Goal: Task Accomplishment & Management: Use online tool/utility

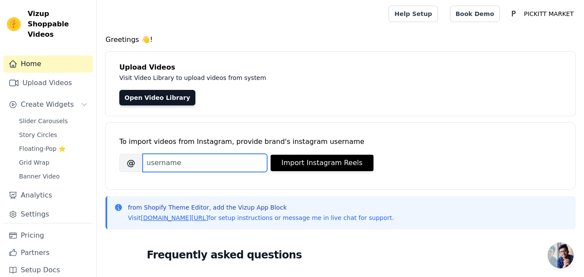
click at [219, 162] on input "Brand's Instagram Username" at bounding box center [205, 163] width 125 height 18
paste input "https://www.instagram.com/p/DN20qqRZkgC/?hl=en"
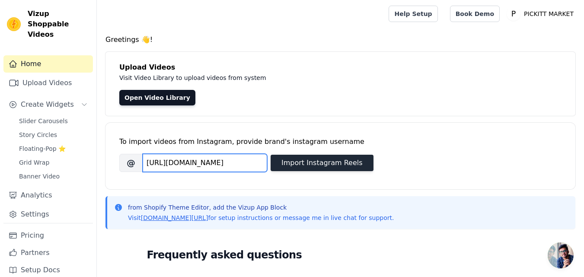
type input "https://www.instagram.com/p/DN20qqRZkgC/?hl=en"
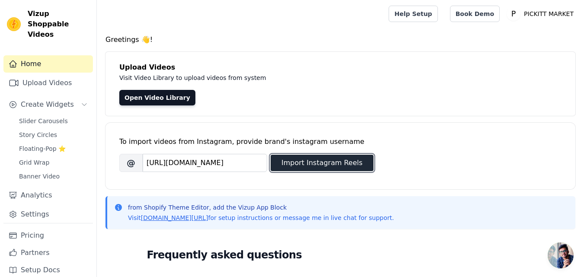
scroll to position [0, 0]
click at [277, 163] on button "Import Instagram Reels" at bounding box center [322, 163] width 103 height 16
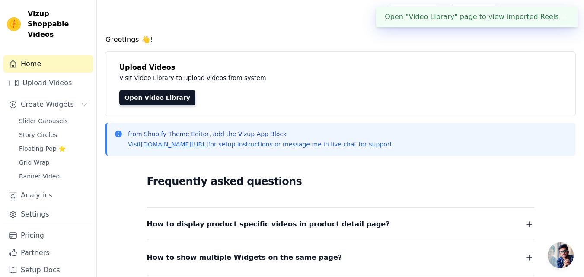
click at [527, 16] on div "Open "Video Library" page to view imported Reels ✖" at bounding box center [476, 16] width 201 height 21
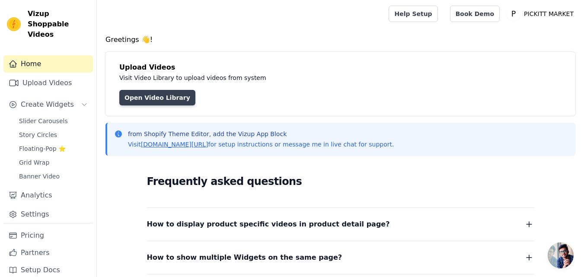
click at [159, 102] on link "Open Video Library" at bounding box center [157, 98] width 76 height 16
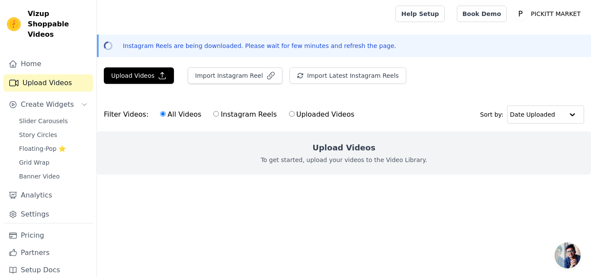
click at [289, 115] on input "Uploaded Videos" at bounding box center [292, 114] width 6 height 6
radio input "true"
click at [160, 115] on input "All Videos" at bounding box center [163, 114] width 6 height 6
radio input "true"
click at [141, 75] on button "Upload Videos" at bounding box center [139, 75] width 70 height 16
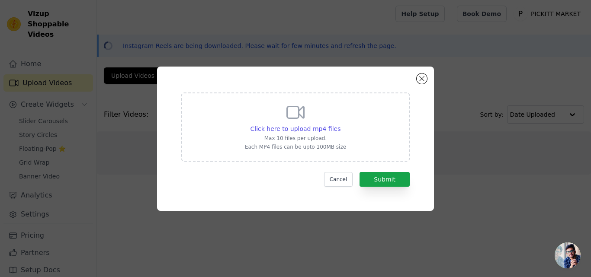
click at [292, 120] on icon at bounding box center [295, 112] width 21 height 21
click at [340, 124] on input "Click here to upload mp4 files Max 10 files per upload. Each MP4 files can be u…" at bounding box center [340, 124] width 0 height 0
click at [423, 77] on button "Close modal" at bounding box center [421, 79] width 10 height 10
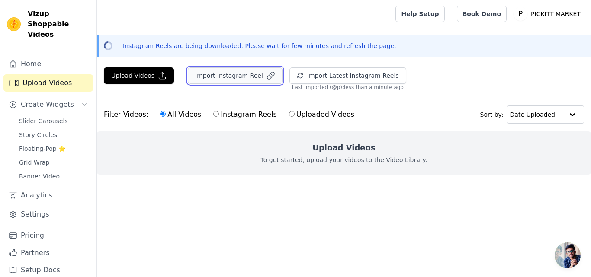
click at [232, 79] on button "Import Instagram Reel" at bounding box center [235, 75] width 95 height 16
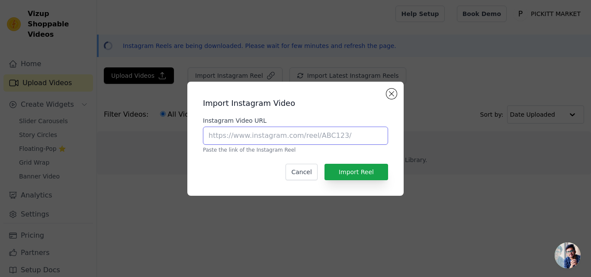
click at [319, 144] on input "Instagram Video URL" at bounding box center [295, 136] width 185 height 18
paste input "https://www.instagram.com/p/DN6JLEuAQxP/?hl=en"
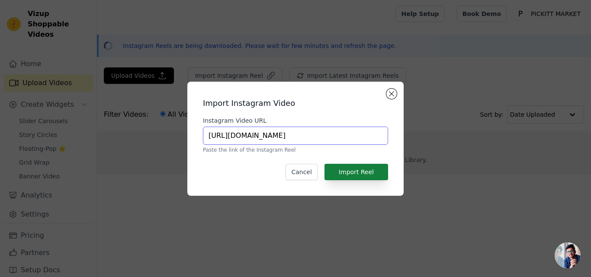
type input "https://www.instagram.com/p/DN6JLEuAQxP/?hl=en"
click at [357, 173] on button "Import Reel" at bounding box center [356, 172] width 64 height 16
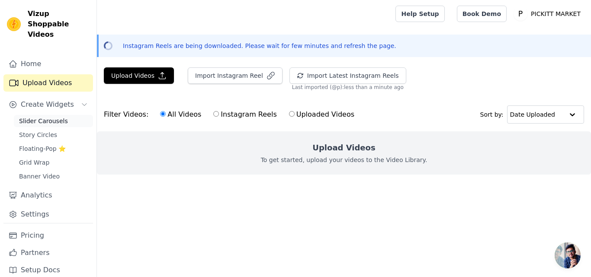
click at [60, 117] on span "Slider Carousels" at bounding box center [43, 121] width 49 height 9
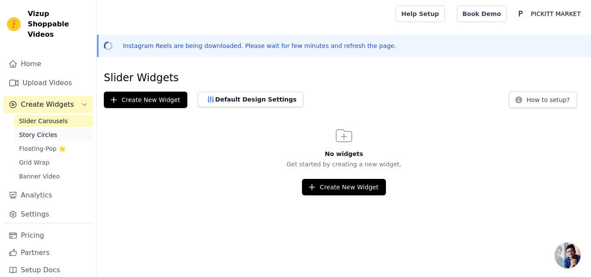
click at [48, 131] on span "Story Circles" at bounding box center [38, 135] width 38 height 9
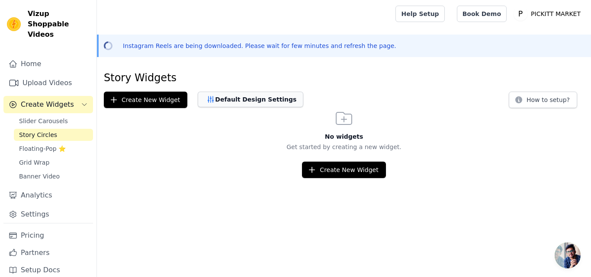
click at [260, 102] on button "Default Design Settings" at bounding box center [251, 100] width 106 height 16
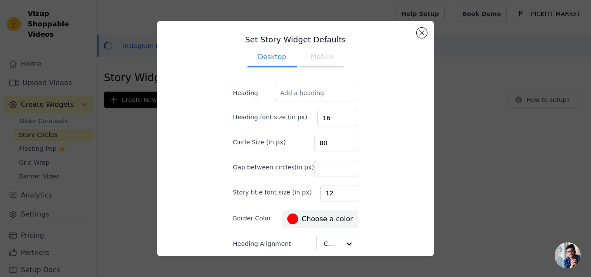
click at [323, 56] on button "Mobile" at bounding box center [321, 57] width 43 height 19
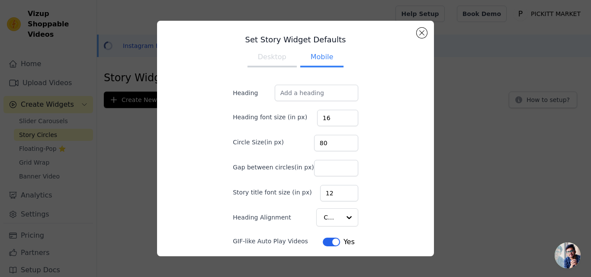
click at [415, 30] on div "Set Story Widget Defaults Desktop Mobile Heading Heading font size (in px) 16 C…" at bounding box center [295, 139] width 263 height 222
click at [417, 35] on button "Close modal" at bounding box center [421, 33] width 10 height 10
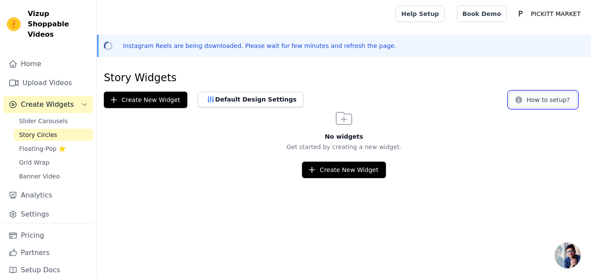
click at [523, 100] on icon at bounding box center [518, 100] width 9 height 9
click at [43, 172] on span "Banner Video" at bounding box center [39, 176] width 41 height 9
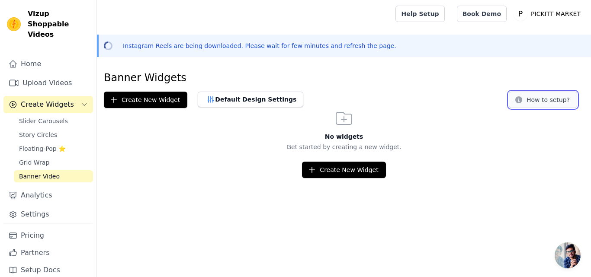
click at [541, 102] on button "How to setup?" at bounding box center [542, 100] width 68 height 16
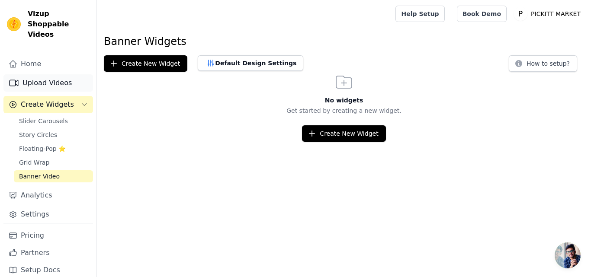
click at [40, 74] on link "Upload Videos" at bounding box center [48, 82] width 90 height 17
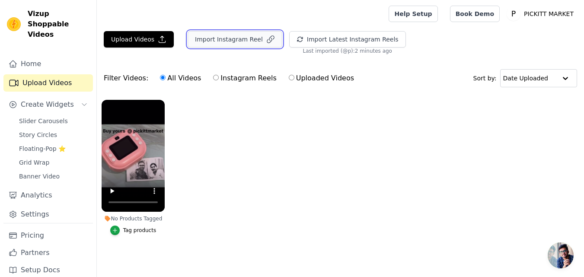
click at [228, 46] on button "Import Instagram Reel" at bounding box center [235, 39] width 95 height 16
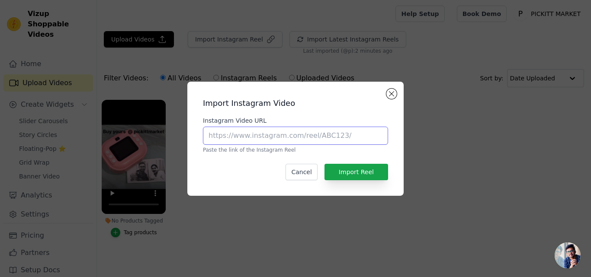
click at [241, 133] on input "Instagram Video URL" at bounding box center [295, 136] width 185 height 18
paste input "https://www.instagram.com/p/DN20qqRZkgC/?hl=en"
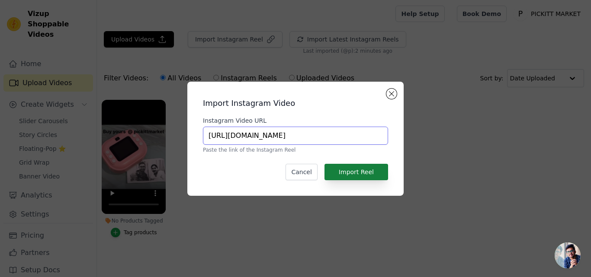
type input "https://www.instagram.com/p/DN20qqRZkgC/?hl=en"
click at [356, 168] on button "Import Reel" at bounding box center [356, 172] width 64 height 16
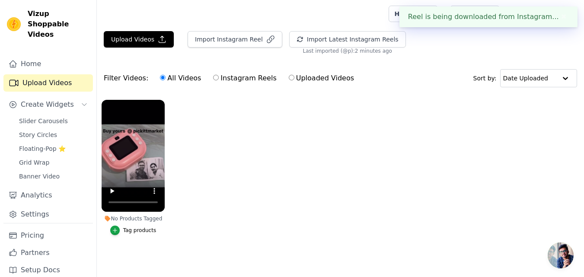
click at [128, 235] on button "Tag products" at bounding box center [133, 231] width 46 height 10
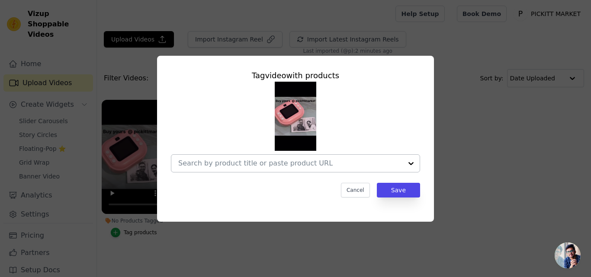
click at [287, 164] on input "No Products Tagged Tag video with products Cancel Save Tag products" at bounding box center [290, 163] width 224 height 8
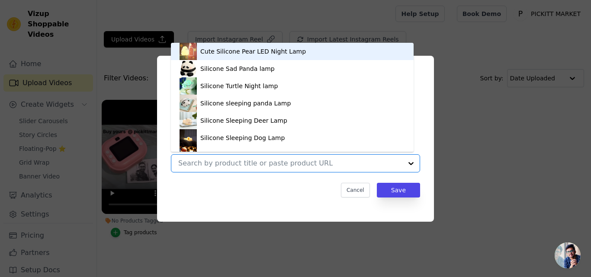
paste input "https://pickittmarket.com/products/print-digital-camera-random-colours?variant=…"
type input "https://pickittmarket.com/products/print-digital-camera-random-colours?variant=…"
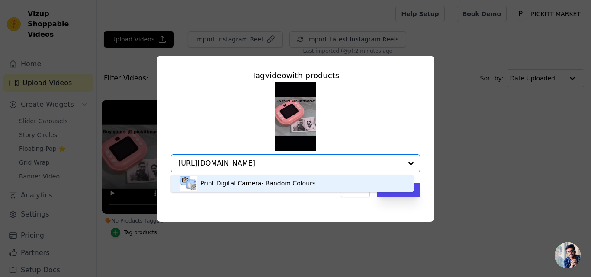
click at [389, 182] on div "Print Digital Camera- Random Colours" at bounding box center [291, 183] width 225 height 17
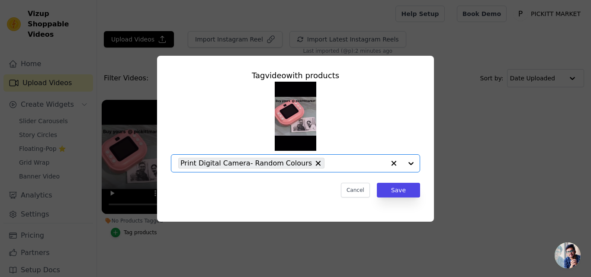
scroll to position [0, 0]
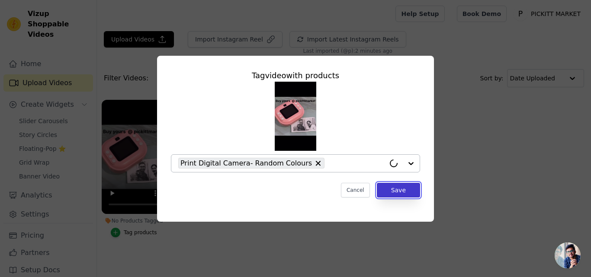
click at [409, 186] on button "Save" at bounding box center [398, 190] width 43 height 15
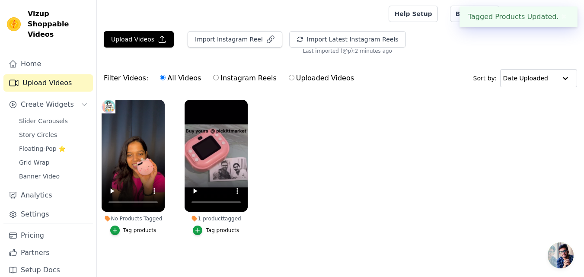
click at [137, 230] on div "Tag products" at bounding box center [139, 230] width 33 height 7
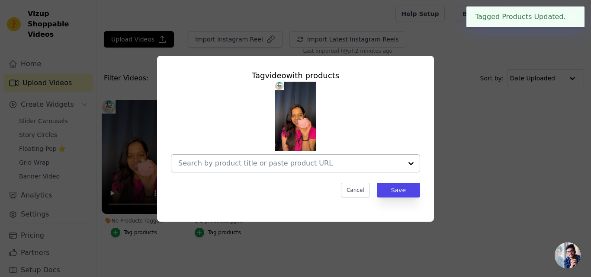
drag, startPoint x: 413, startPoint y: 161, endPoint x: 405, endPoint y: 161, distance: 8.6
click at [414, 161] on div at bounding box center [410, 163] width 17 height 17
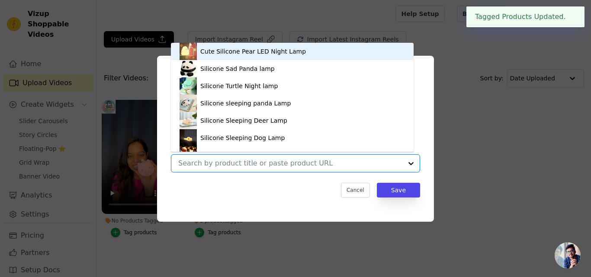
click at [405, 161] on div at bounding box center [410, 163] width 17 height 17
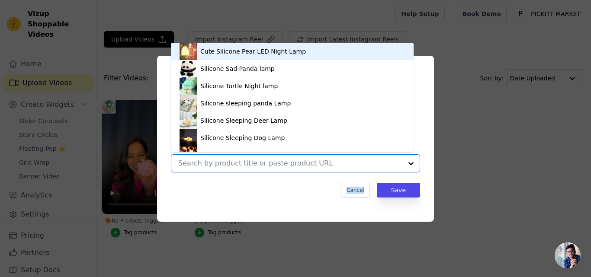
click at [405, 161] on div at bounding box center [410, 163] width 17 height 17
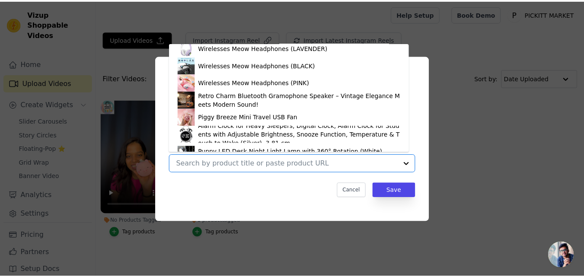
scroll to position [1214, 0]
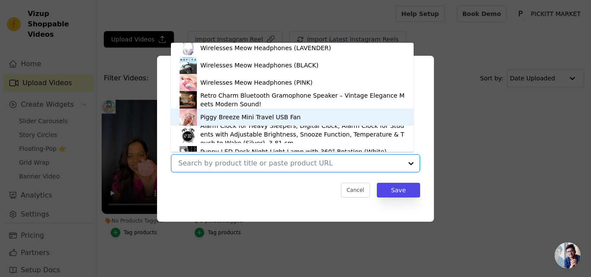
click at [283, 121] on div "Piggy Breeze Mini Travel USB Fan" at bounding box center [250, 117] width 100 height 9
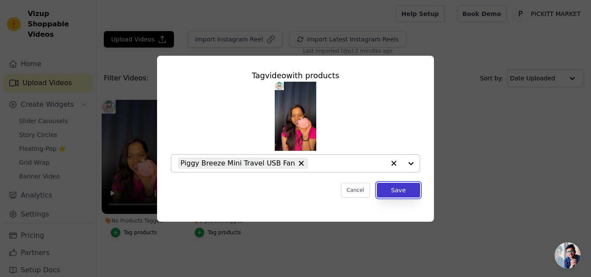
click at [402, 188] on button "Save" at bounding box center [398, 190] width 43 height 15
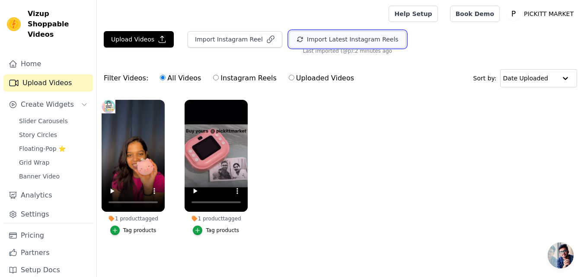
click at [357, 41] on button "Import Latest Instagram Reels" at bounding box center [347, 39] width 117 height 16
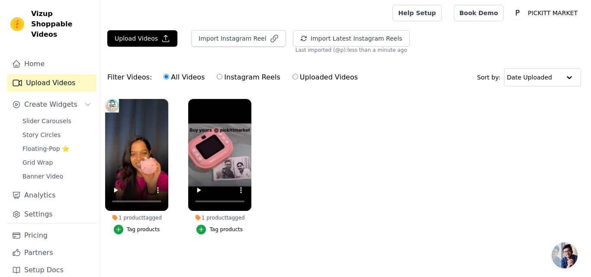
scroll to position [0, 0]
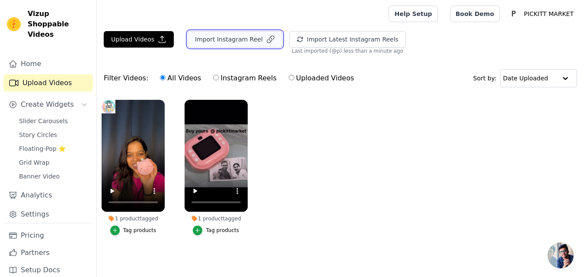
click at [242, 41] on button "Import Instagram Reel" at bounding box center [235, 39] width 95 height 16
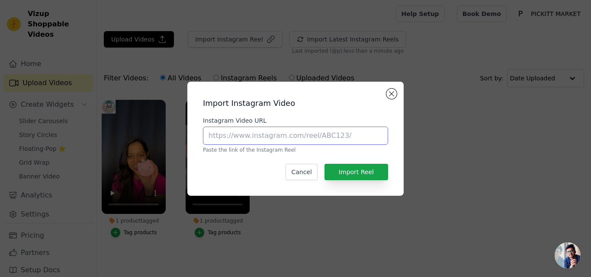
click at [274, 135] on input "Instagram Video URL" at bounding box center [295, 136] width 185 height 18
paste input "https://www.instagram.com/p/DNqHNBpKwuS/?hl=en"
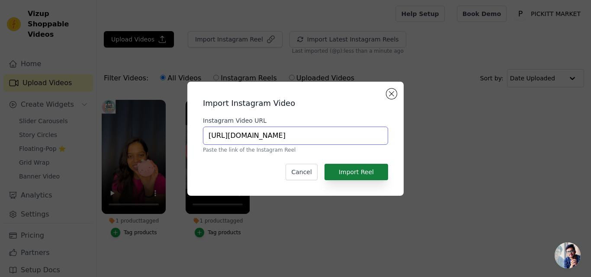
type input "https://www.instagram.com/p/DNqHNBpKwuS/?hl=en"
click at [345, 172] on button "Import Reel" at bounding box center [356, 172] width 64 height 16
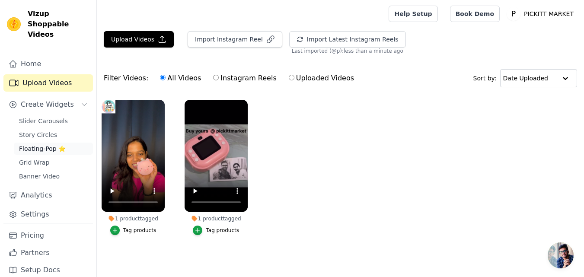
click at [46, 144] on span "Floating-Pop ⭐" at bounding box center [42, 148] width 47 height 9
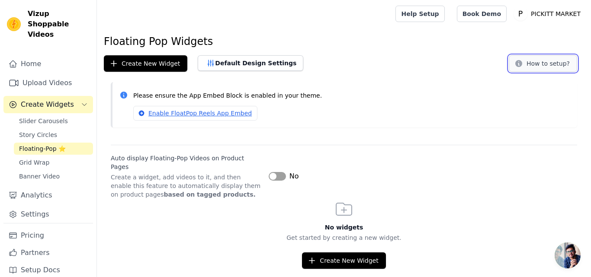
click at [543, 67] on button "How to setup?" at bounding box center [542, 63] width 68 height 16
click at [51, 74] on link "Upload Videos" at bounding box center [48, 82] width 90 height 17
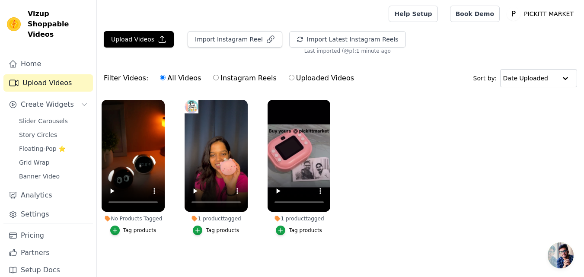
click at [132, 232] on div "Tag products" at bounding box center [139, 230] width 33 height 7
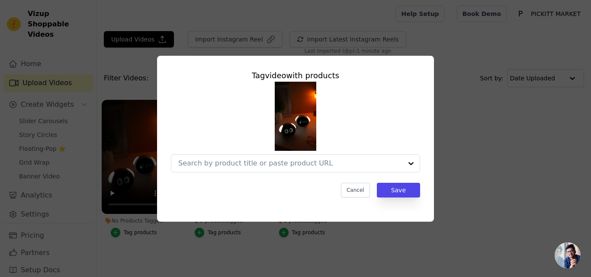
drag, startPoint x: 435, startPoint y: 159, endPoint x: 429, endPoint y: 161, distance: 5.5
click at [436, 159] on div "Tag video with products Cancel Save" at bounding box center [295, 139] width 563 height 194
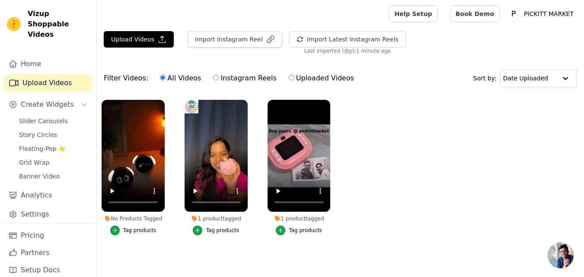
click at [122, 226] on button "Tag products" at bounding box center [133, 231] width 46 height 10
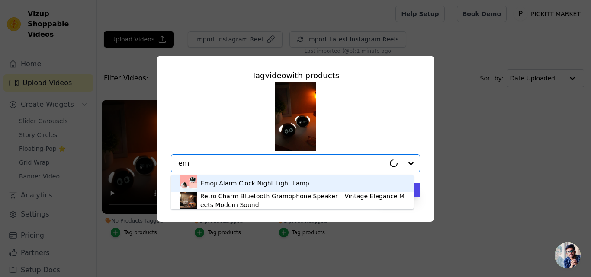
type input "emo"
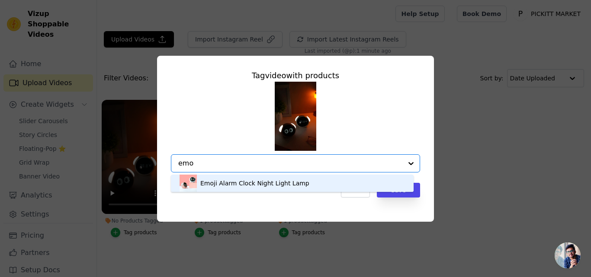
click at [262, 181] on div "Emoji Alarm Clock Night Light Lamp" at bounding box center [254, 183] width 109 height 9
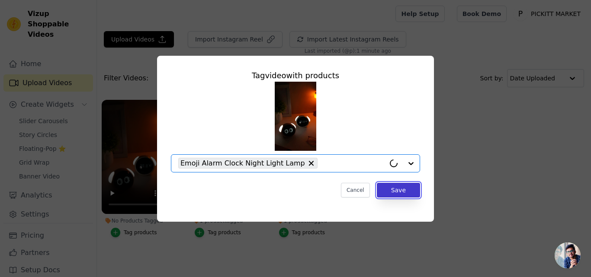
click at [390, 189] on button "Save" at bounding box center [398, 190] width 43 height 15
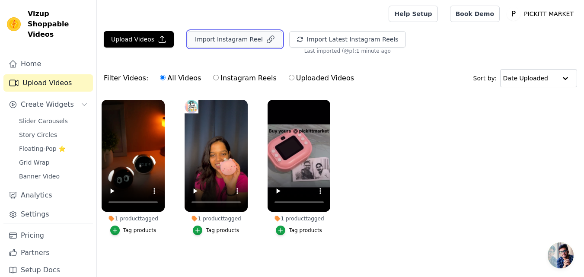
click at [211, 39] on button "Import Instagram Reel" at bounding box center [235, 39] width 95 height 16
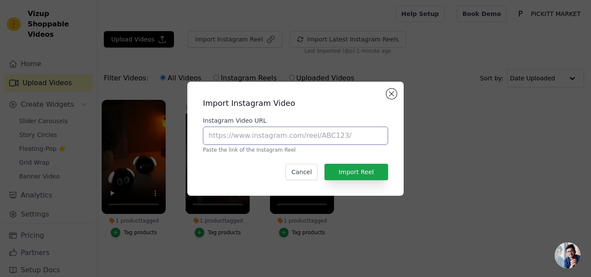
click at [262, 131] on input "Instagram Video URL" at bounding box center [295, 136] width 185 height 18
paste input "https://www.instagram.com/p/DNrfswBVIq2/?hl=en"
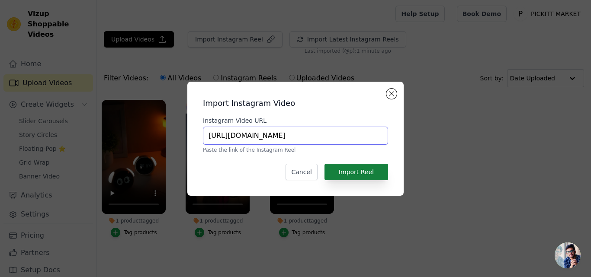
type input "https://www.instagram.com/p/DNrfswBVIq2/?hl=en"
click at [360, 178] on button "Import Reel" at bounding box center [356, 172] width 64 height 16
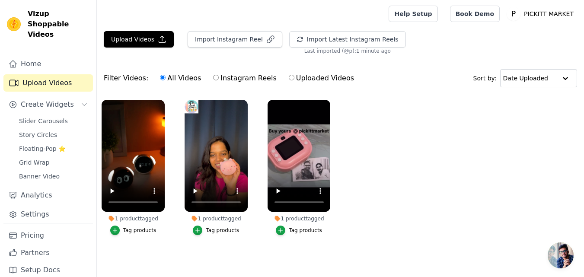
click at [373, 171] on ul "1 product tagged Tag products 1 product tagged Tag products 1 product tagged Ta…" at bounding box center [340, 176] width 487 height 162
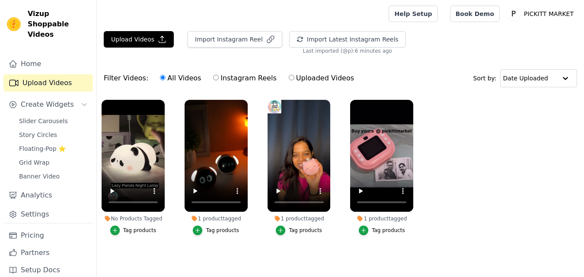
click at [136, 230] on div "Tag products" at bounding box center [139, 230] width 33 height 7
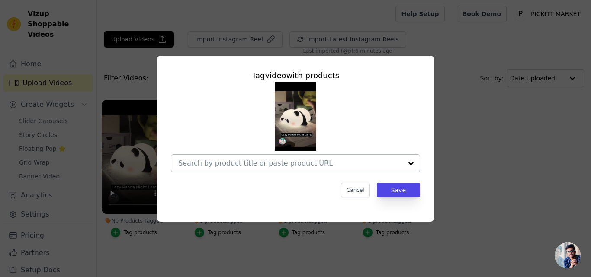
click at [277, 169] on div at bounding box center [290, 163] width 224 height 17
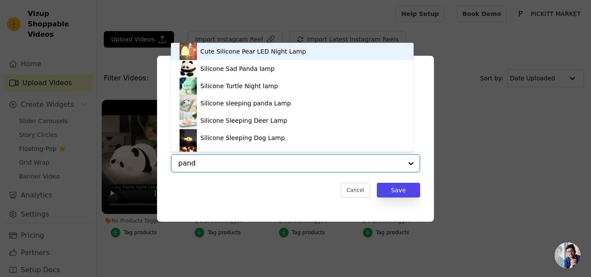
type input "panda"
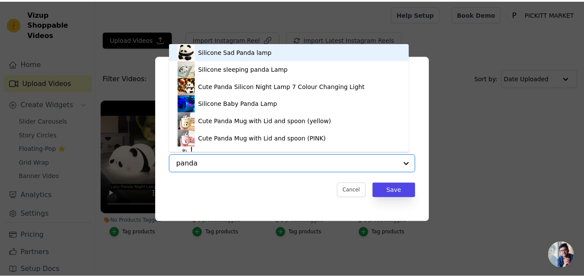
scroll to position [12, 0]
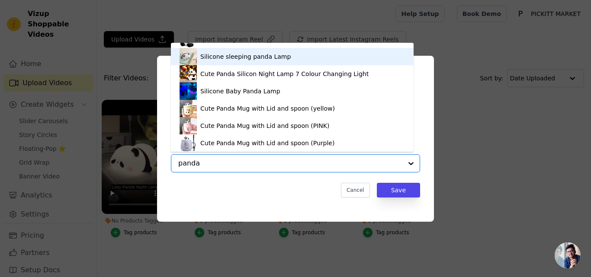
click at [256, 61] on div "Silicone sleeping panda Lamp" at bounding box center [291, 56] width 225 height 17
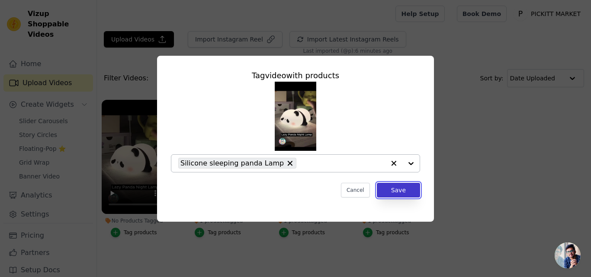
click at [407, 191] on button "Save" at bounding box center [398, 190] width 43 height 15
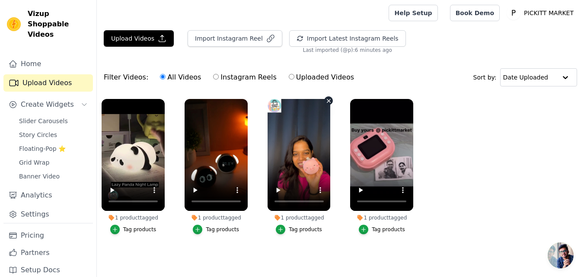
scroll to position [0, 0]
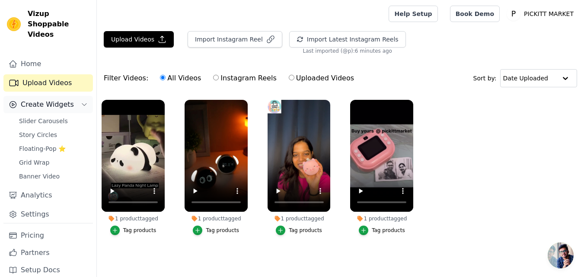
click at [58, 99] on span "Create Widgets" at bounding box center [47, 104] width 53 height 10
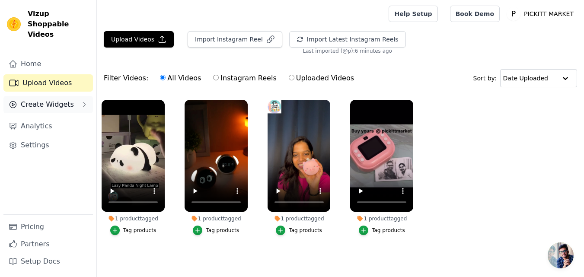
click at [58, 99] on span "Create Widgets" at bounding box center [47, 104] width 53 height 10
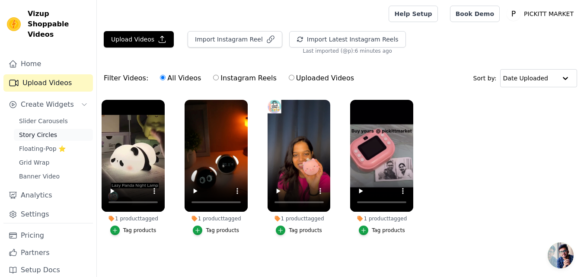
click at [50, 131] on span "Story Circles" at bounding box center [38, 135] width 38 height 9
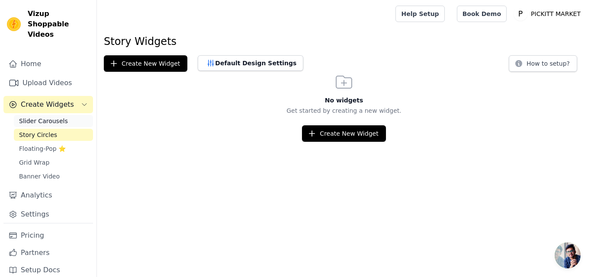
click at [53, 117] on span "Slider Carousels" at bounding box center [43, 121] width 49 height 9
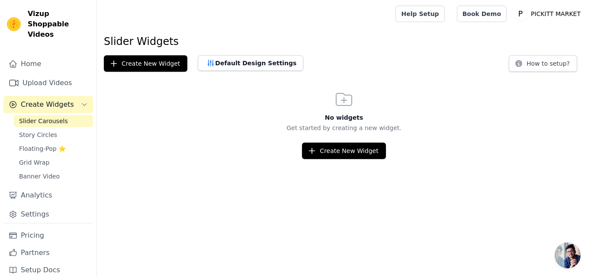
click at [61, 99] on span "Create Widgets" at bounding box center [47, 104] width 53 height 10
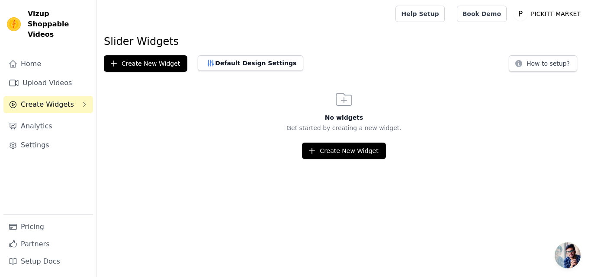
click at [66, 99] on span "Create Widgets" at bounding box center [47, 104] width 53 height 10
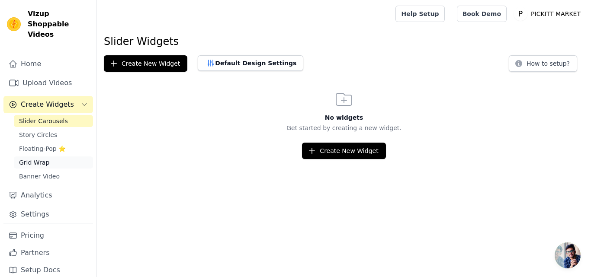
click at [58, 157] on link "Grid Wrap" at bounding box center [53, 163] width 79 height 12
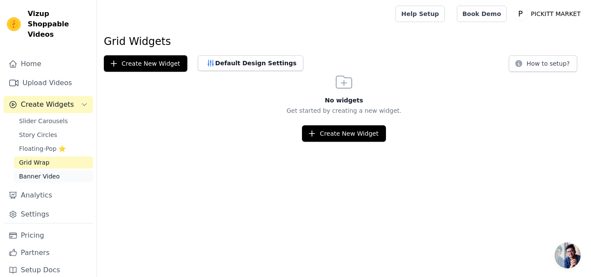
click at [55, 170] on link "Banner Video" at bounding box center [53, 176] width 79 height 12
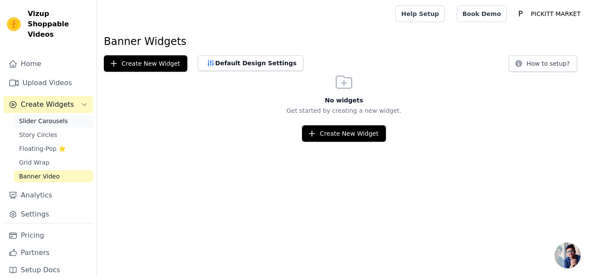
click at [69, 115] on link "Slider Carousels" at bounding box center [53, 121] width 79 height 12
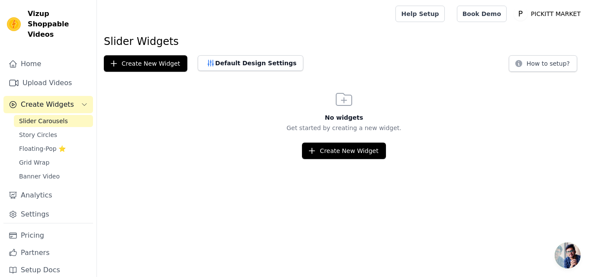
click at [69, 115] on link "Slider Carousels" at bounding box center [53, 121] width 79 height 12
click at [349, 150] on button "Create New Widget" at bounding box center [343, 151] width 83 height 16
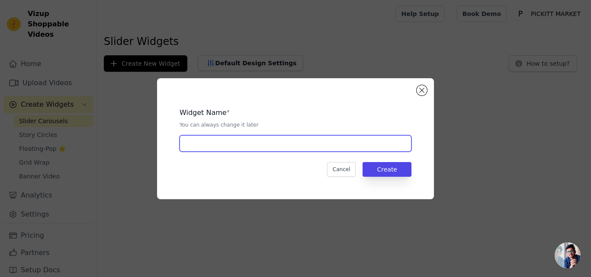
click at [237, 144] on input "text" at bounding box center [295, 143] width 232 height 16
type input "i"
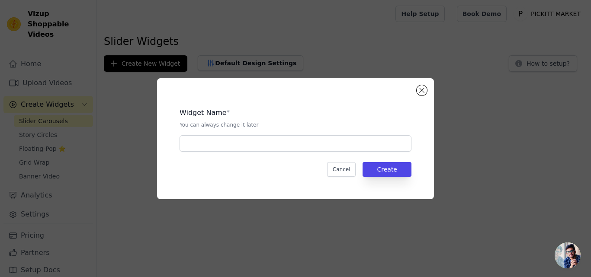
drag, startPoint x: 414, startPoint y: 91, endPoint x: 427, endPoint y: 90, distance: 13.1
click at [417, 91] on div "Widget Name * You can always change it later Cancel Create" at bounding box center [295, 138] width 277 height 121
click at [419, 89] on button "Close modal" at bounding box center [421, 90] width 10 height 10
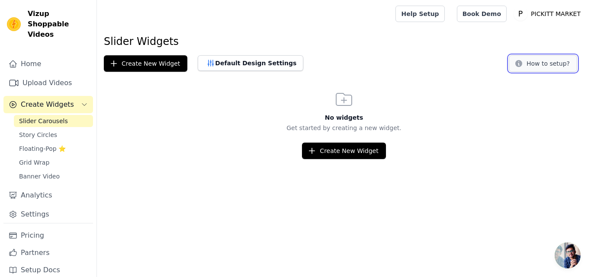
click at [550, 62] on button "How to setup?" at bounding box center [542, 63] width 68 height 16
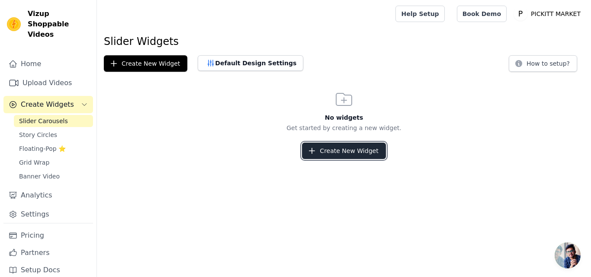
click at [320, 147] on button "Create New Widget" at bounding box center [343, 151] width 83 height 16
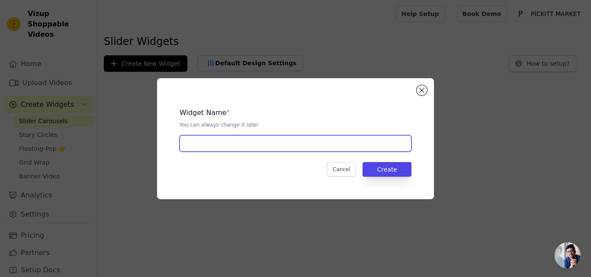
click at [288, 137] on input "text" at bounding box center [295, 143] width 232 height 16
type input "SLIDER WIDGET"
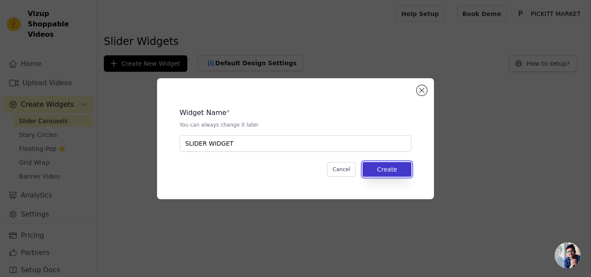
click at [384, 166] on button "Create" at bounding box center [386, 169] width 49 height 15
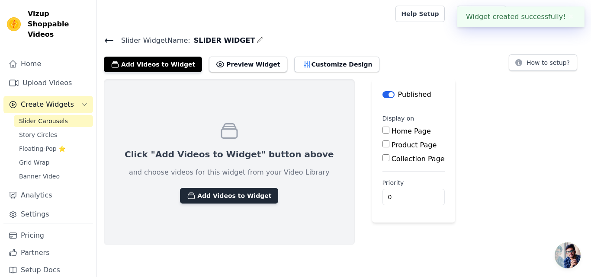
click at [228, 191] on button "Add Videos to Widget" at bounding box center [229, 196] width 98 height 16
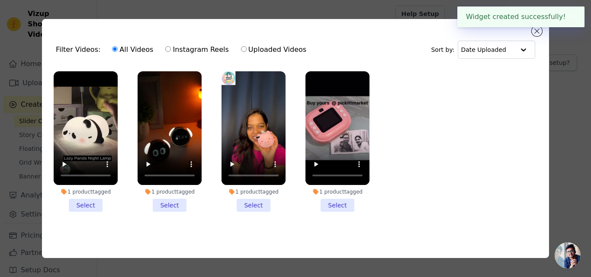
click at [80, 206] on li "1 product tagged Select" at bounding box center [86, 141] width 64 height 141
click at [0, 0] on input "1 product tagged Select" at bounding box center [0, 0] width 0 height 0
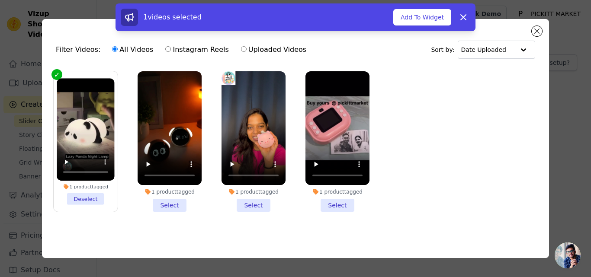
click at [169, 202] on li "1 product tagged Select" at bounding box center [169, 141] width 64 height 141
click at [0, 0] on input "1 product tagged Select" at bounding box center [0, 0] width 0 height 0
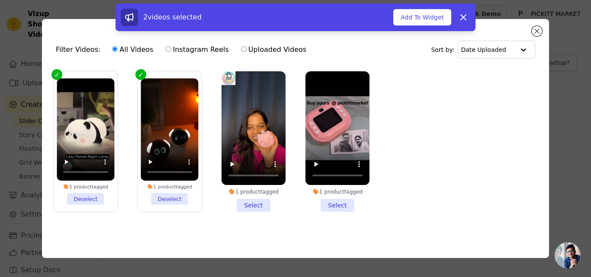
click at [238, 203] on li "1 product tagged Select" at bounding box center [253, 141] width 64 height 141
click at [0, 0] on input "1 product tagged Select" at bounding box center [0, 0] width 0 height 0
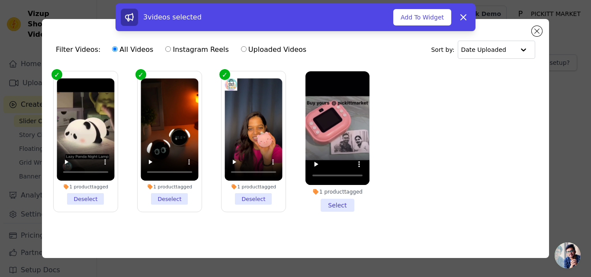
click at [317, 199] on li "1 product tagged Select" at bounding box center [337, 141] width 64 height 141
click at [0, 0] on input "1 product tagged Select" at bounding box center [0, 0] width 0 height 0
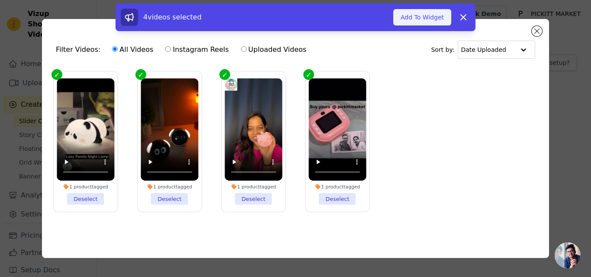
click at [441, 19] on button "Add To Widget" at bounding box center [422, 17] width 58 height 16
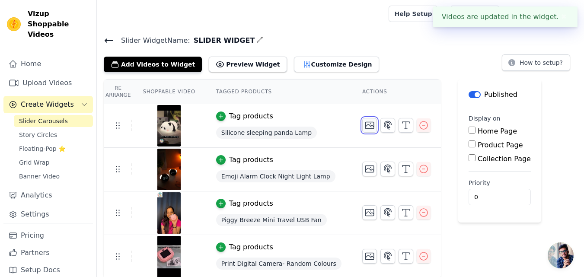
click at [362, 130] on button "button" at bounding box center [369, 125] width 15 height 15
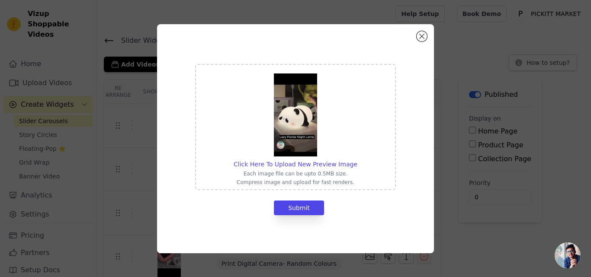
click at [329, 179] on p "Compress image and upload for fast renders." at bounding box center [295, 182] width 124 height 7
click at [357, 160] on input "Click Here To Upload New Preview Image Each image file can be upto 0.5MB size. …" at bounding box center [357, 160] width 0 height 0
click at [421, 31] on div "Click Here To Upload New Preview Image Each image file can be upto 0.5MB size. …" at bounding box center [295, 138] width 277 height 229
click at [423, 38] on button "Close modal" at bounding box center [421, 36] width 10 height 10
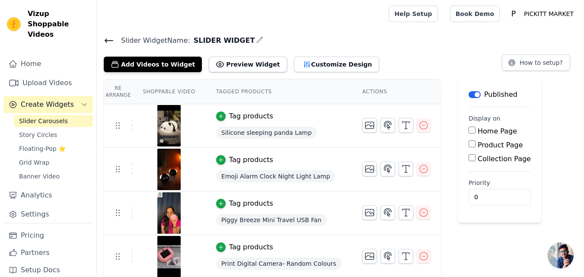
click at [469, 131] on input "Home Page" at bounding box center [472, 130] width 7 height 7
checkbox input "true"
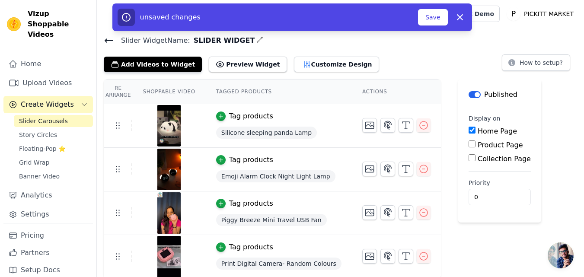
scroll to position [1, 0]
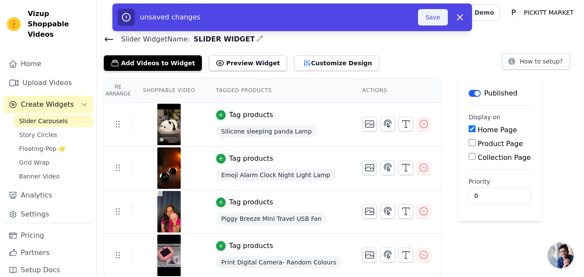
click at [437, 20] on button "Save" at bounding box center [432, 17] width 29 height 16
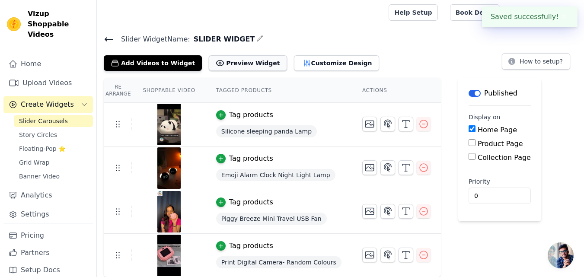
click at [241, 61] on button "Preview Widget" at bounding box center [248, 63] width 78 height 16
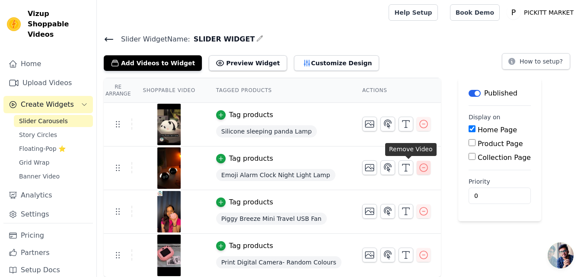
click at [419, 163] on icon "button" at bounding box center [424, 168] width 10 height 10
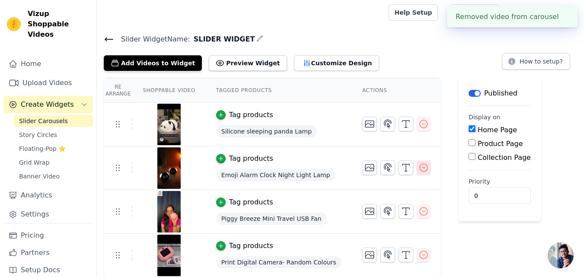
click at [419, 169] on icon "button" at bounding box center [424, 168] width 10 height 10
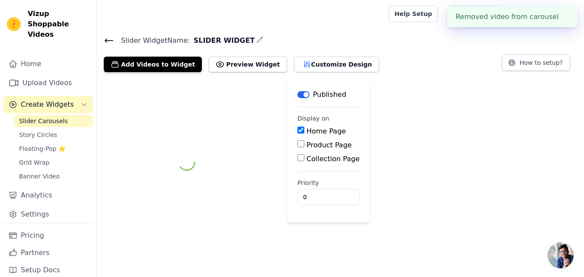
scroll to position [0, 0]
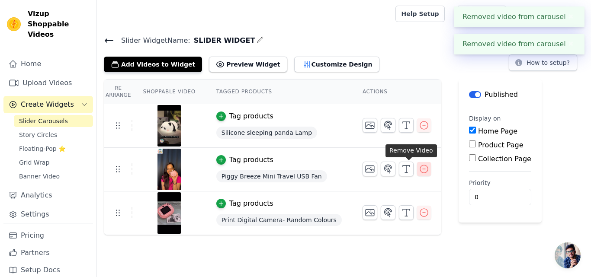
click at [419, 165] on icon "button" at bounding box center [424, 169] width 10 height 10
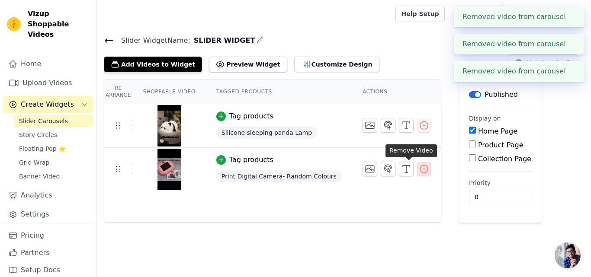
click at [419, 168] on icon "button" at bounding box center [424, 169] width 10 height 10
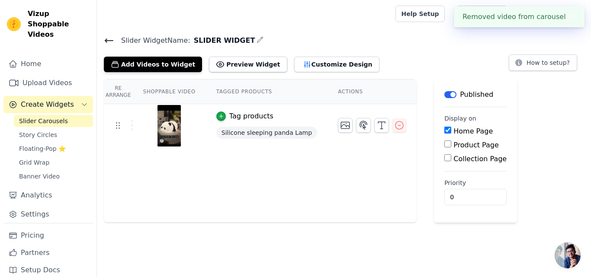
click at [453, 147] on label "Product Page" at bounding box center [475, 145] width 45 height 8
click at [450, 147] on input "Product Page" at bounding box center [447, 144] width 7 height 7
checkbox input "true"
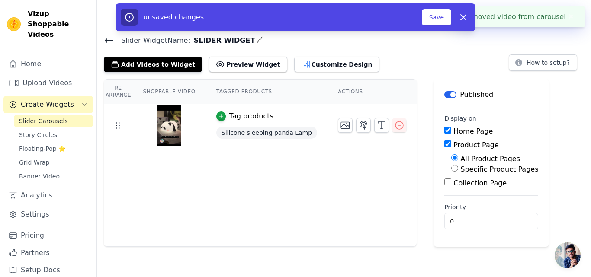
click at [453, 129] on label "Home Page" at bounding box center [472, 131] width 39 height 8
click at [444, 129] on input "Home Page" at bounding box center [447, 130] width 7 height 7
checkbox input "false"
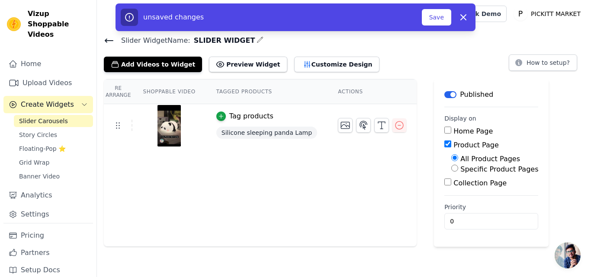
click at [464, 168] on label "Specific Product Pages" at bounding box center [499, 169] width 78 height 8
click at [458, 168] on input "Specific Product Pages" at bounding box center [454, 168] width 7 height 7
radio input "true"
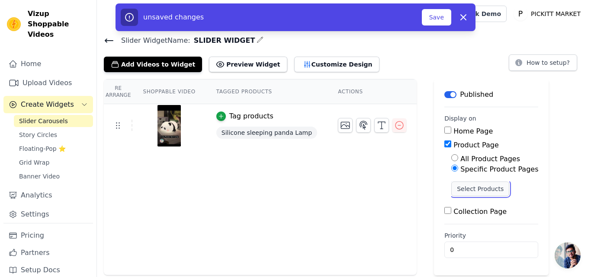
click at [467, 187] on button "Select Products" at bounding box center [480, 189] width 58 height 15
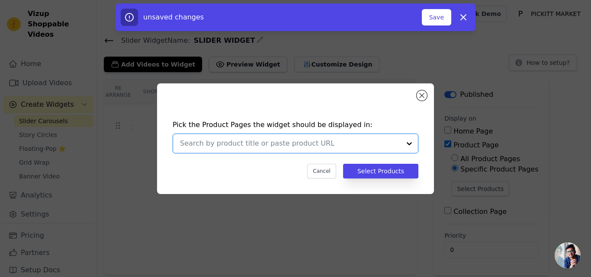
click at [366, 140] on input "text" at bounding box center [290, 143] width 221 height 10
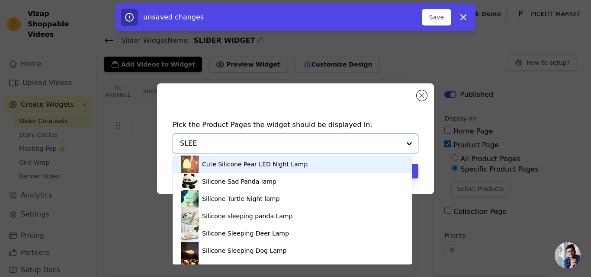
type input "SLEEP"
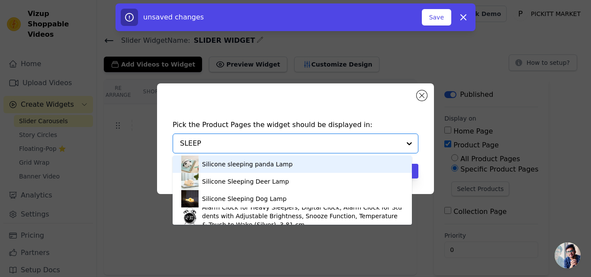
click at [308, 162] on div "Silicone sleeping panda Lamp" at bounding box center [292, 164] width 222 height 17
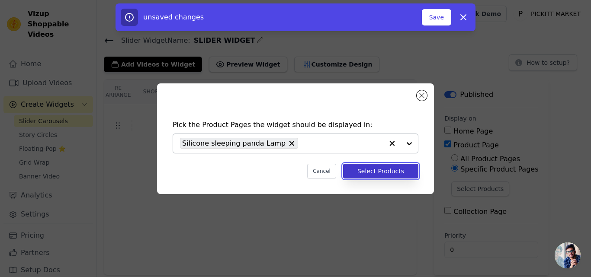
click at [378, 173] on button "Select Products" at bounding box center [380, 171] width 75 height 15
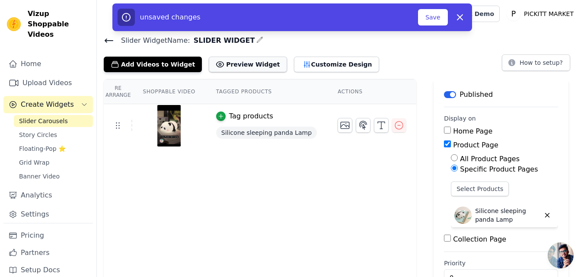
click at [240, 65] on button "Preview Widget" at bounding box center [248, 65] width 78 height 16
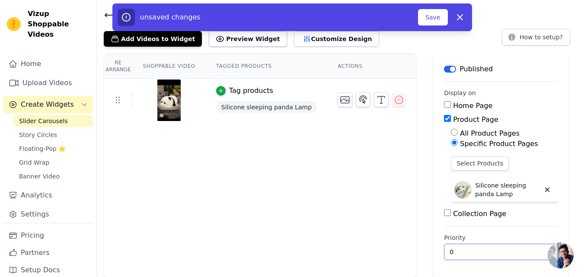
click at [448, 252] on input "0" at bounding box center [501, 252] width 114 height 16
click at [213, 182] on div "Re Arrange Shoppable Video Tagged Products Actions Tag products Silicone sleepi…" at bounding box center [260, 166] width 313 height 224
click at [358, 98] on icon "button" at bounding box center [363, 100] width 10 height 10
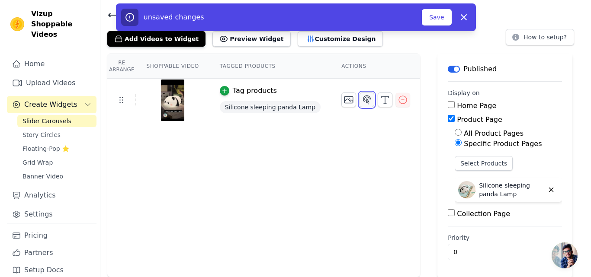
scroll to position [0, 0]
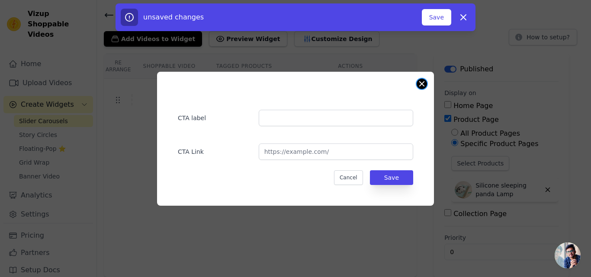
click at [424, 81] on button "Close modal" at bounding box center [421, 84] width 10 height 10
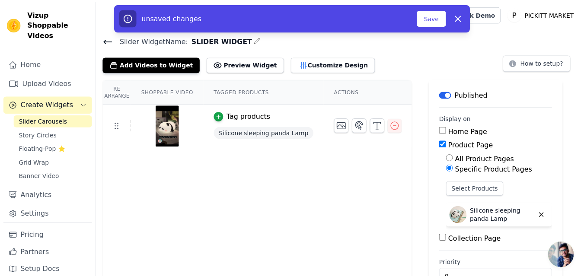
scroll to position [26, 0]
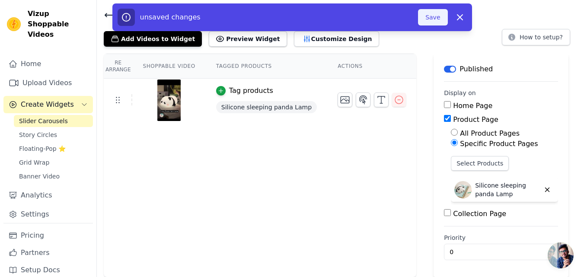
click at [426, 18] on button "Save" at bounding box center [432, 17] width 29 height 16
click at [432, 20] on button "Save" at bounding box center [432, 17] width 29 height 16
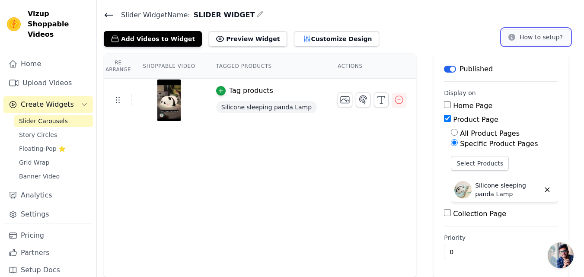
click at [534, 32] on button "How to setup?" at bounding box center [536, 37] width 68 height 16
click at [453, 119] on label "Product Page" at bounding box center [475, 119] width 45 height 8
click at [449, 119] on input "Product Page" at bounding box center [447, 118] width 7 height 7
checkbox input "false"
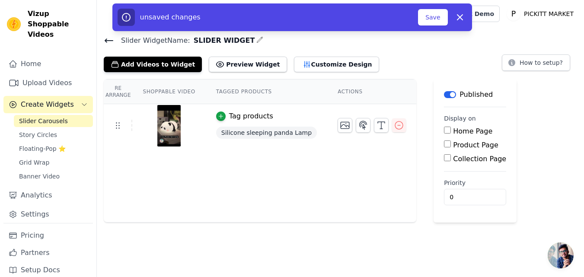
scroll to position [0, 0]
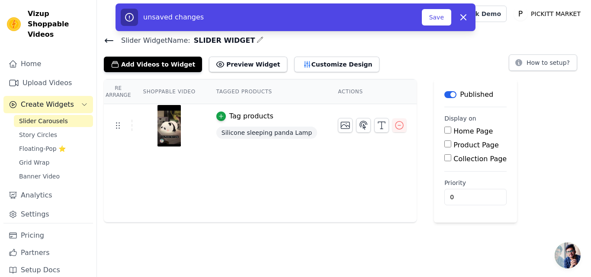
click at [466, 130] on label "Home Page" at bounding box center [472, 131] width 39 height 8
click at [451, 130] on input "Home Page" at bounding box center [447, 130] width 7 height 7
checkbox input "true"
click at [160, 64] on button "Add Videos to Widget" at bounding box center [153, 65] width 98 height 16
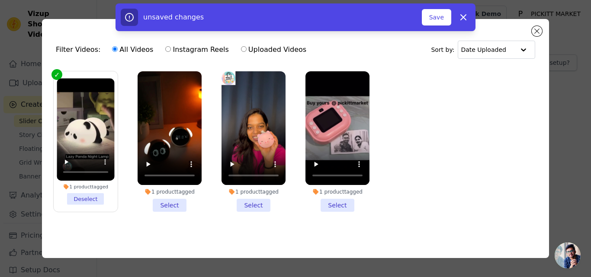
click at [177, 201] on li "1 product tagged Select" at bounding box center [169, 141] width 64 height 141
click at [0, 0] on input "1 product tagged Select" at bounding box center [0, 0] width 0 height 0
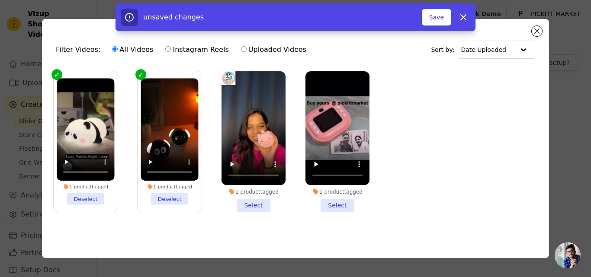
click at [259, 197] on li "1 product tagged Select" at bounding box center [253, 141] width 64 height 141
click at [0, 0] on input "1 product tagged Select" at bounding box center [0, 0] width 0 height 0
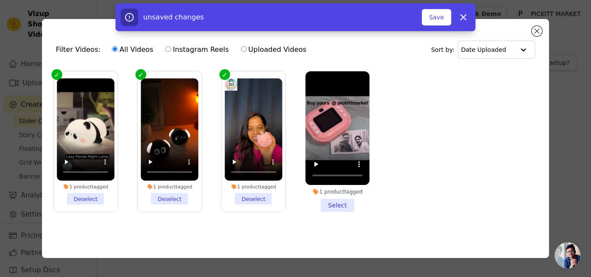
click at [336, 207] on li "1 product tagged Select" at bounding box center [337, 141] width 64 height 141
click at [0, 0] on input "1 product tagged Select" at bounding box center [0, 0] width 0 height 0
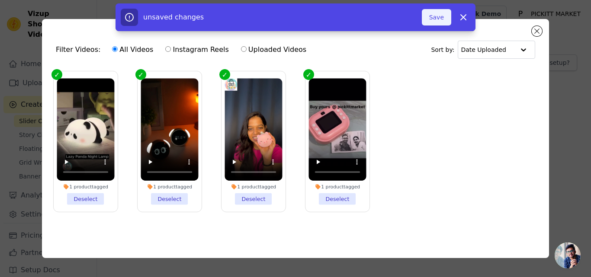
click at [434, 14] on button "Save" at bounding box center [436, 17] width 29 height 16
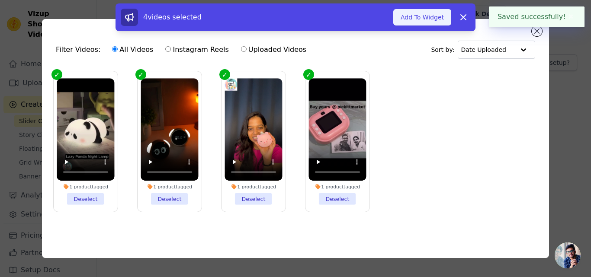
click at [444, 16] on button "Add To Widget" at bounding box center [422, 17] width 58 height 16
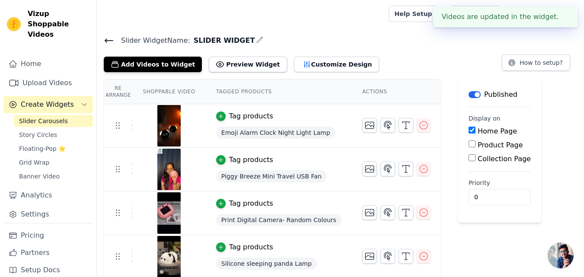
click at [561, 14] on button "✖" at bounding box center [564, 17] width 10 height 10
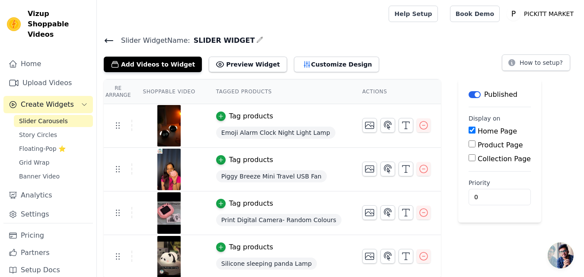
scroll to position [1, 0]
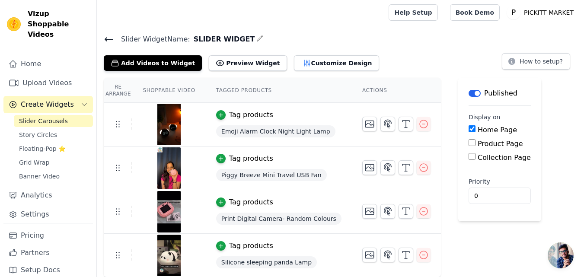
click at [107, 39] on icon at bounding box center [109, 39] width 8 height 3
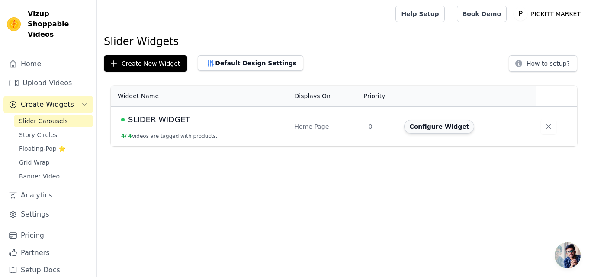
click at [443, 128] on button "Configure Widget" at bounding box center [439, 127] width 70 height 14
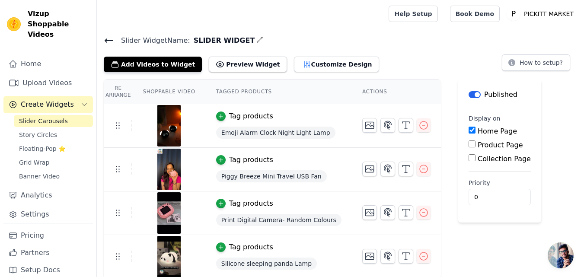
click at [114, 41] on icon at bounding box center [109, 40] width 10 height 10
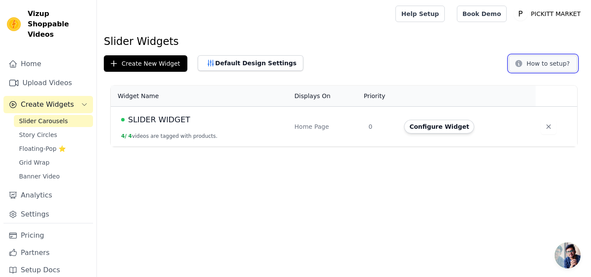
click at [521, 59] on icon at bounding box center [518, 63] width 9 height 9
click at [451, 130] on button "Configure Widget" at bounding box center [439, 127] width 70 height 14
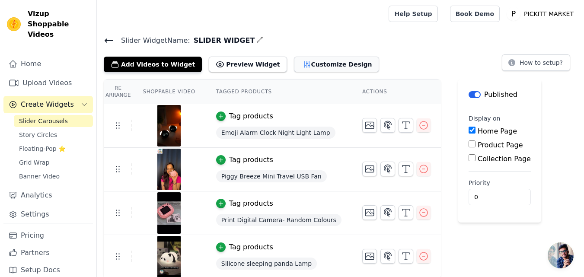
click at [294, 64] on button "Customize Design" at bounding box center [336, 65] width 85 height 16
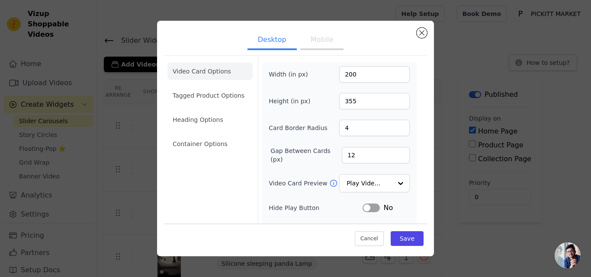
click at [325, 38] on button "Mobile" at bounding box center [321, 40] width 43 height 19
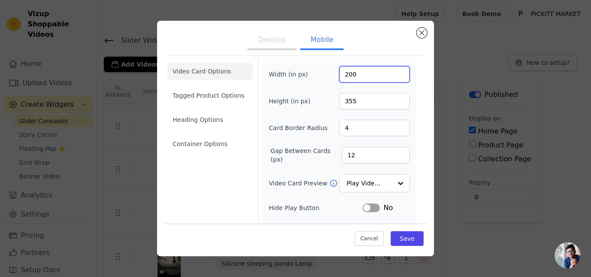
click at [359, 77] on input "200" at bounding box center [374, 74] width 70 height 16
click at [393, 76] on input "199" at bounding box center [374, 74] width 70 height 16
click at [393, 76] on input "198" at bounding box center [374, 74] width 70 height 16
click at [393, 76] on input "197" at bounding box center [374, 74] width 70 height 16
click at [393, 76] on input "196" at bounding box center [374, 74] width 70 height 16
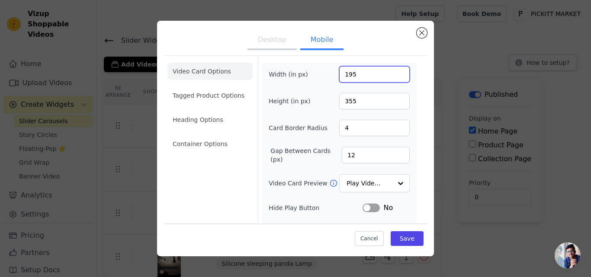
click at [393, 76] on input "195" at bounding box center [374, 74] width 70 height 16
click at [393, 76] on input "194" at bounding box center [374, 74] width 70 height 16
click at [393, 76] on input "193" at bounding box center [374, 74] width 70 height 16
click at [393, 76] on input "192" at bounding box center [374, 74] width 70 height 16
click at [393, 76] on input "191" at bounding box center [374, 74] width 70 height 16
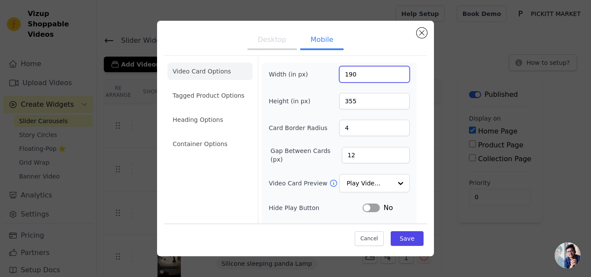
type input "190"
click at [393, 76] on input "190" at bounding box center [374, 74] width 70 height 16
click at [353, 104] on input "355" at bounding box center [374, 101] width 70 height 16
click at [394, 103] on input "354" at bounding box center [374, 101] width 70 height 16
click at [394, 103] on input "353" at bounding box center [374, 101] width 70 height 16
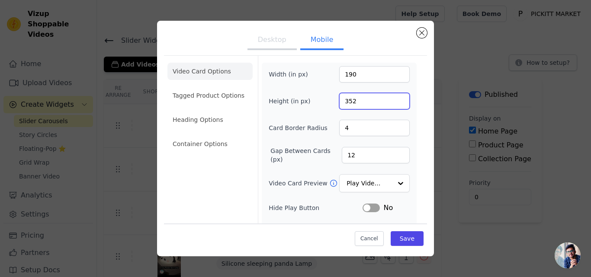
click at [394, 103] on input "352" at bounding box center [374, 101] width 70 height 16
click at [394, 103] on input "335" at bounding box center [374, 101] width 70 height 16
click at [394, 103] on input "334" at bounding box center [374, 101] width 70 height 16
click at [394, 103] on input "333" at bounding box center [374, 101] width 70 height 16
click at [394, 103] on input "332" at bounding box center [374, 101] width 70 height 16
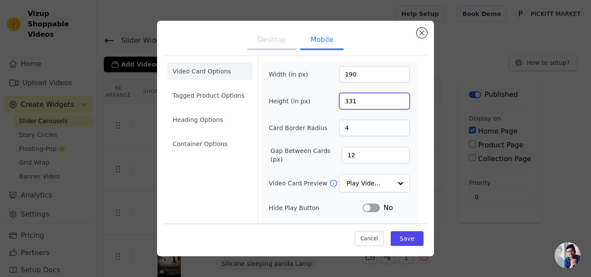
click at [394, 103] on input "331" at bounding box center [374, 101] width 70 height 16
type input "330"
click at [395, 102] on input "330" at bounding box center [374, 101] width 70 height 16
click at [400, 241] on button "Save" at bounding box center [406, 238] width 33 height 15
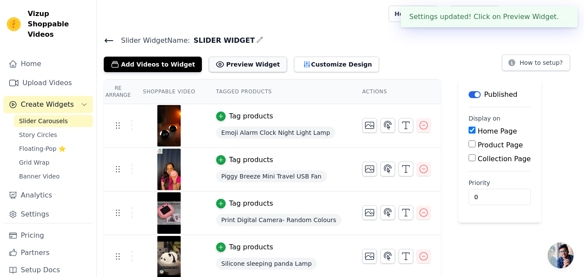
click at [250, 65] on button "Preview Widget" at bounding box center [248, 65] width 78 height 16
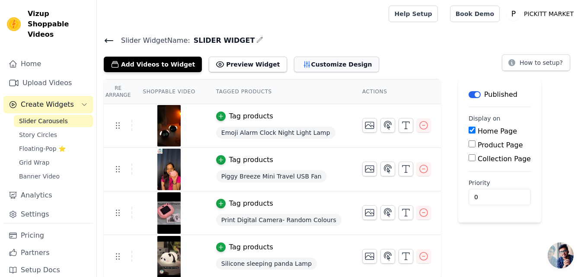
click at [327, 64] on button "Customize Design" at bounding box center [336, 65] width 85 height 16
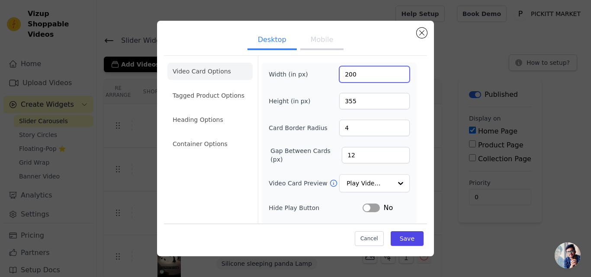
drag, startPoint x: 361, startPoint y: 77, endPoint x: 334, endPoint y: 84, distance: 28.5
click at [334, 84] on div "Width (in px) 200 Height (in px) 355 Card Border Radius 4 Gap Between Cards (px…" at bounding box center [339, 195] width 141 height 258
type input "200"
click at [330, 43] on button "Mobile" at bounding box center [321, 40] width 43 height 19
click at [358, 70] on input "190" at bounding box center [374, 74] width 70 height 16
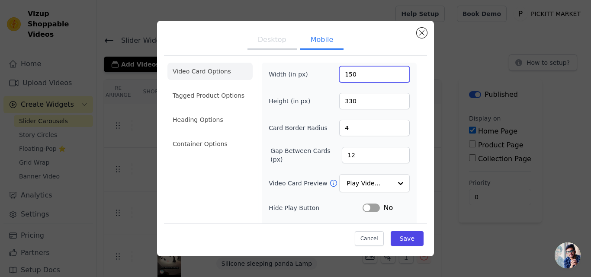
type input "150"
click at [368, 98] on input "330" at bounding box center [374, 101] width 70 height 16
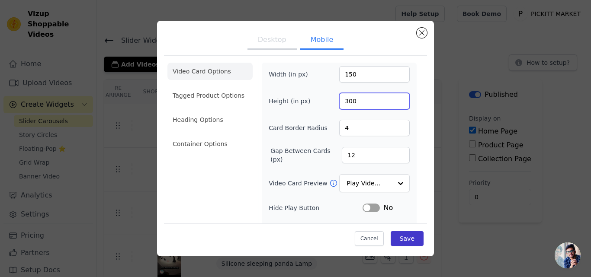
type input "300"
click at [401, 235] on button "Save" at bounding box center [406, 238] width 33 height 15
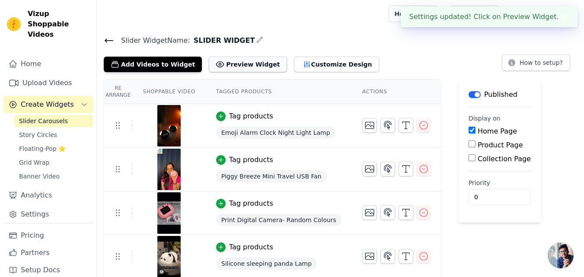
click at [222, 63] on button "Preview Widget" at bounding box center [248, 65] width 78 height 16
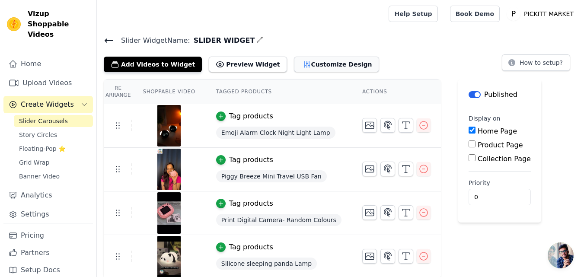
click at [311, 57] on button "Customize Design" at bounding box center [336, 65] width 85 height 16
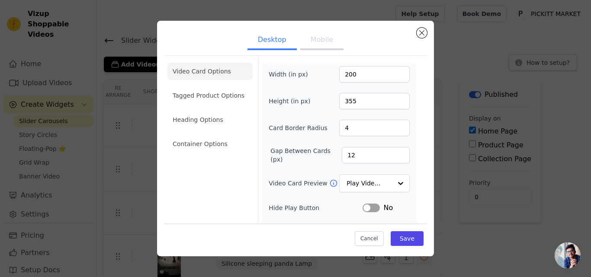
click at [330, 42] on button "Mobile" at bounding box center [321, 40] width 43 height 19
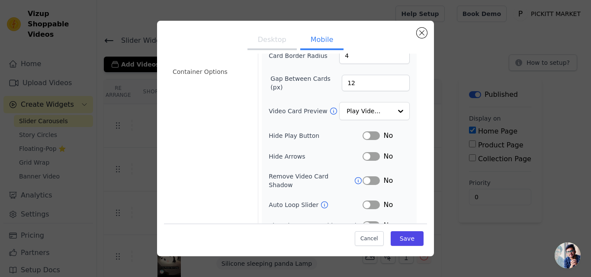
scroll to position [86, 0]
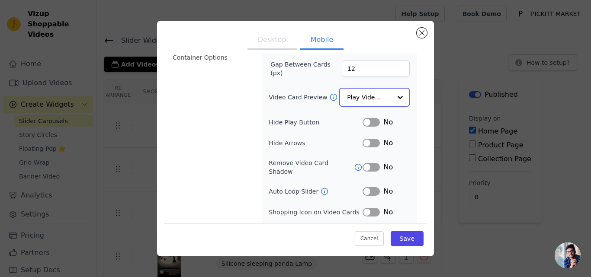
click at [371, 100] on input "Video Card Preview" at bounding box center [369, 97] width 45 height 17
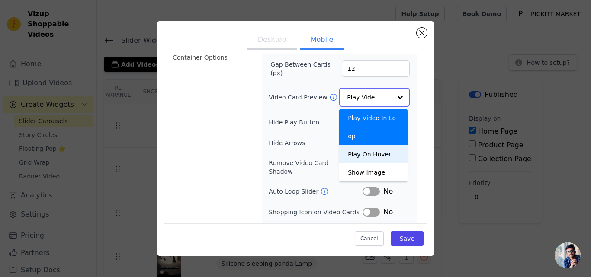
click at [374, 145] on div "Play On Hover" at bounding box center [373, 154] width 68 height 18
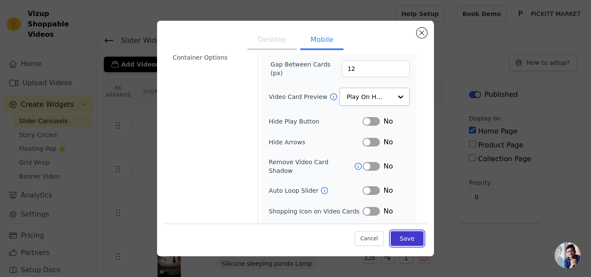
click at [399, 235] on button "Save" at bounding box center [406, 238] width 33 height 15
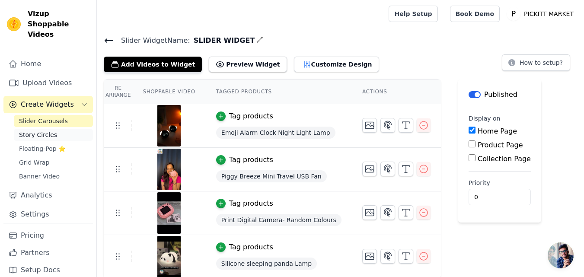
click at [58, 129] on link "Story Circles" at bounding box center [53, 135] width 79 height 12
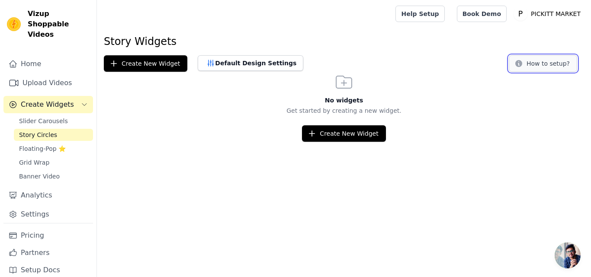
click at [547, 64] on button "How to setup?" at bounding box center [542, 63] width 68 height 16
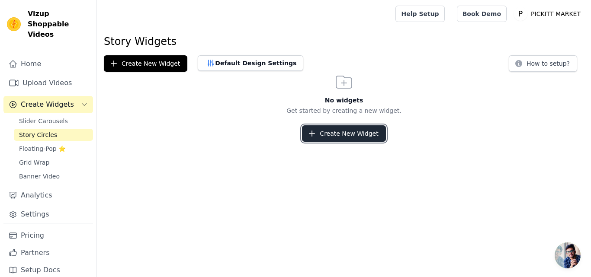
click at [337, 129] on button "Create New Widget" at bounding box center [343, 133] width 83 height 16
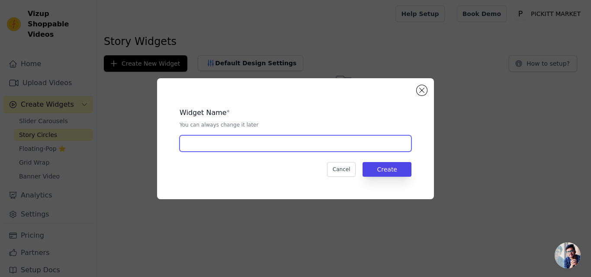
click at [293, 147] on input "text" at bounding box center [295, 143] width 232 height 16
type input "SLIDER CIRCLE"
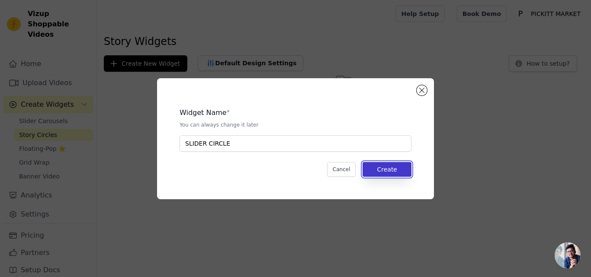
click at [390, 175] on button "Create" at bounding box center [386, 169] width 49 height 15
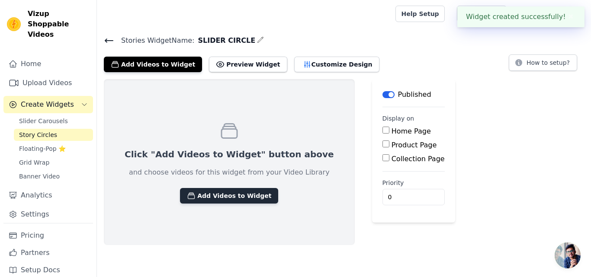
click at [232, 193] on button "Add Videos to Widget" at bounding box center [229, 196] width 98 height 16
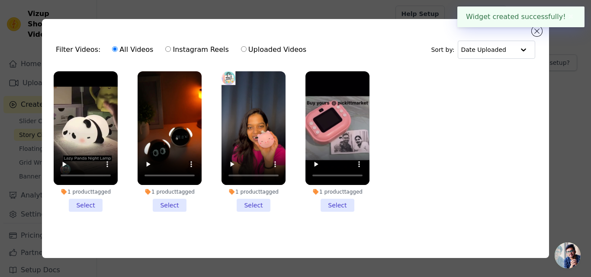
click at [81, 205] on li "1 product tagged Select" at bounding box center [86, 141] width 64 height 141
click at [0, 0] on input "1 product tagged Select" at bounding box center [0, 0] width 0 height 0
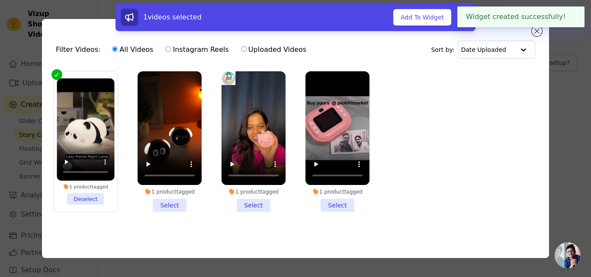
click at [181, 202] on li "1 product tagged Select" at bounding box center [169, 141] width 64 height 141
click at [0, 0] on input "1 product tagged Select" at bounding box center [0, 0] width 0 height 0
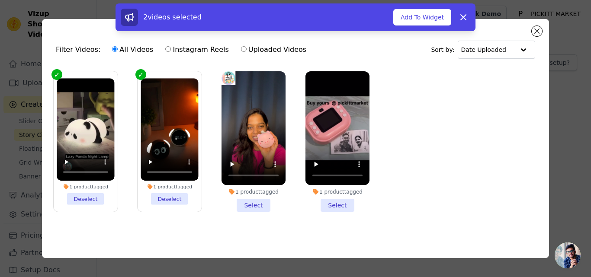
click at [256, 200] on li "1 product tagged Select" at bounding box center [253, 141] width 64 height 141
click at [0, 0] on input "1 product tagged Select" at bounding box center [0, 0] width 0 height 0
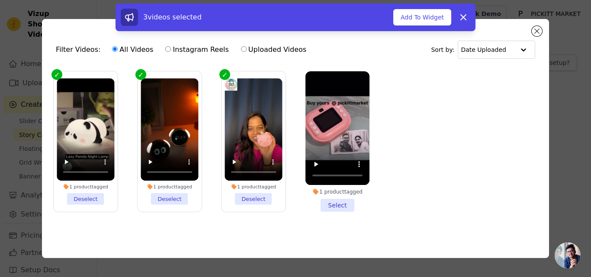
click at [384, 203] on ul "1 product tagged Deselect 1 product tagged Deselect 1 product tagged Deselect 1…" at bounding box center [295, 149] width 493 height 164
click at [355, 201] on li "1 product tagged Select" at bounding box center [337, 141] width 64 height 141
click at [0, 0] on input "1 product tagged Select" at bounding box center [0, 0] width 0 height 0
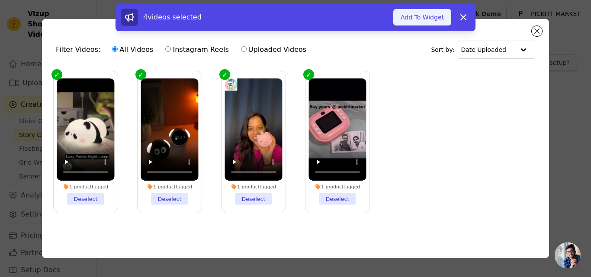
click at [432, 14] on button "Add To Widget" at bounding box center [422, 17] width 58 height 16
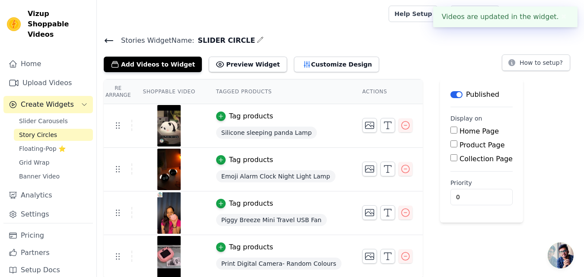
click at [463, 130] on label "Home Page" at bounding box center [479, 131] width 39 height 8
click at [457, 130] on input "Home Page" at bounding box center [454, 130] width 7 height 7
checkbox input "true"
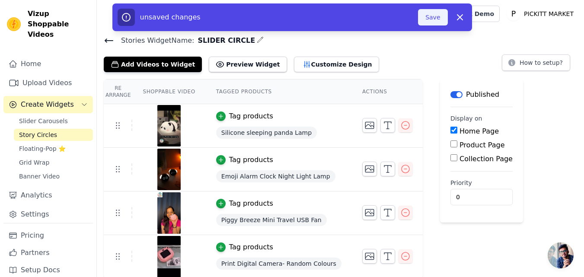
click at [443, 13] on button "Save" at bounding box center [432, 17] width 29 height 16
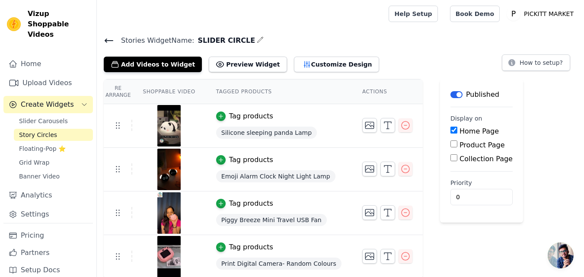
click at [113, 42] on icon at bounding box center [109, 40] width 10 height 10
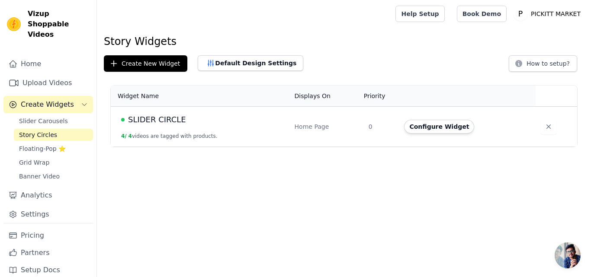
click at [296, 143] on td "Home Page" at bounding box center [326, 127] width 74 height 40
click at [63, 115] on link "Slider Carousels" at bounding box center [53, 121] width 79 height 12
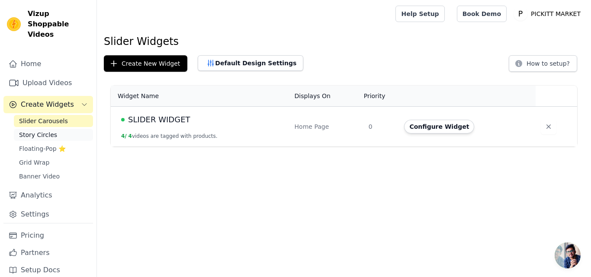
click at [68, 129] on link "Story Circles" at bounding box center [53, 135] width 79 height 12
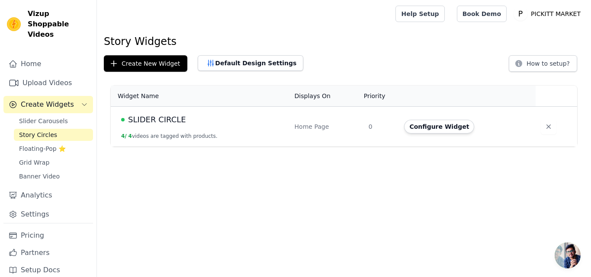
click at [225, 127] on td "SLIDER CIRCLE 4 / 4 videos are tagged with products." at bounding box center [200, 127] width 179 height 40
click at [234, 63] on button "Default Design Settings" at bounding box center [251, 63] width 106 height 16
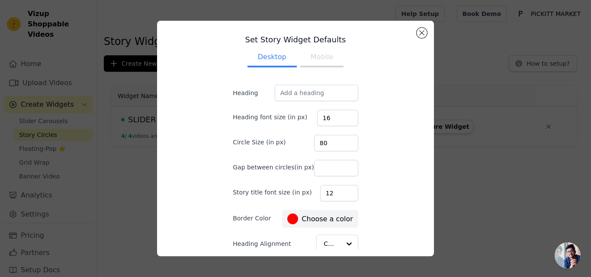
click at [320, 62] on button "Mobile" at bounding box center [321, 57] width 43 height 19
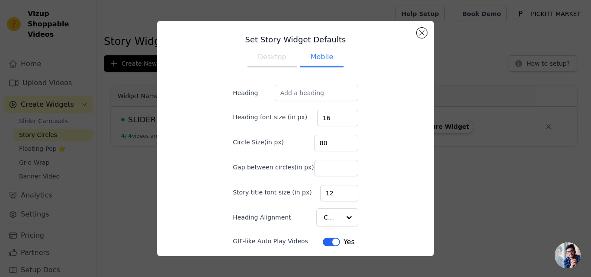
scroll to position [32, 0]
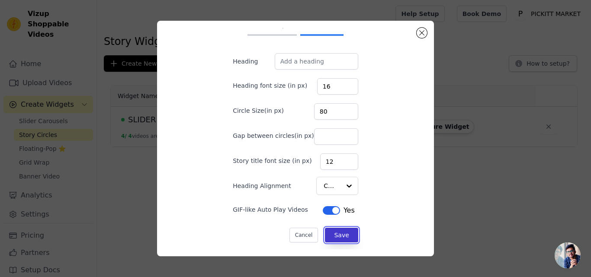
click at [327, 234] on button "Save" at bounding box center [341, 235] width 33 height 15
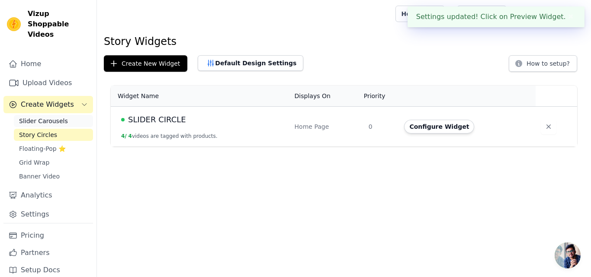
click at [46, 117] on span "Slider Carousels" at bounding box center [43, 121] width 49 height 9
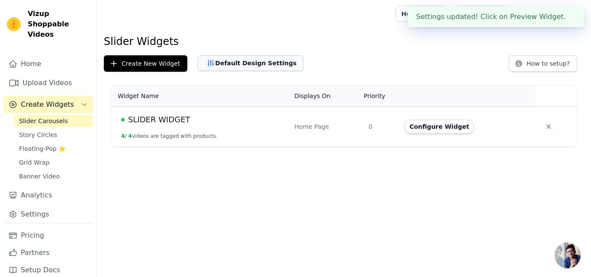
click at [225, 63] on button "Default Design Settings" at bounding box center [251, 63] width 106 height 16
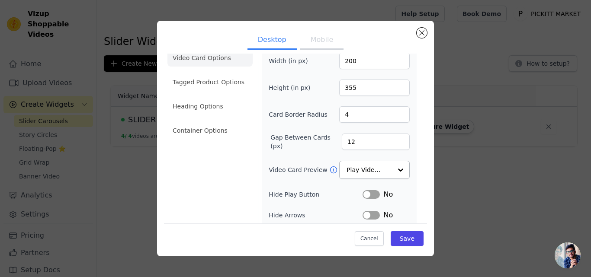
scroll to position [43, 0]
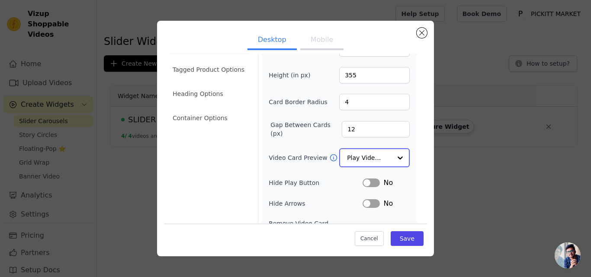
click at [368, 154] on input "Video Card Preview" at bounding box center [369, 157] width 45 height 17
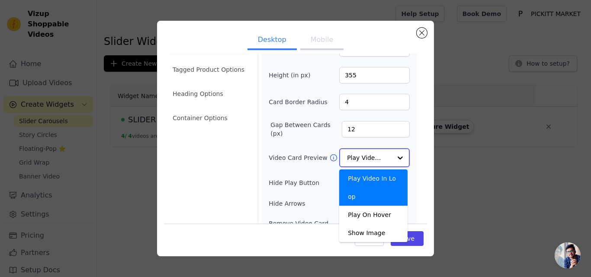
click at [368, 154] on input "Video Card Preview" at bounding box center [369, 157] width 45 height 17
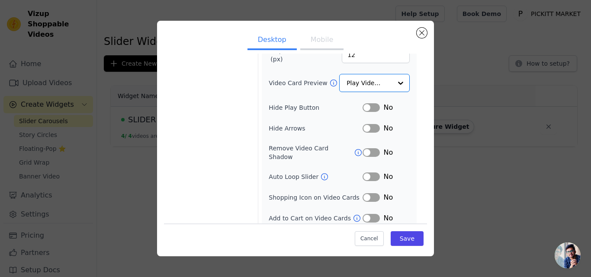
scroll to position [117, 0]
click at [368, 107] on button "Label" at bounding box center [370, 108] width 17 height 9
click at [402, 235] on button "Save" at bounding box center [406, 238] width 33 height 15
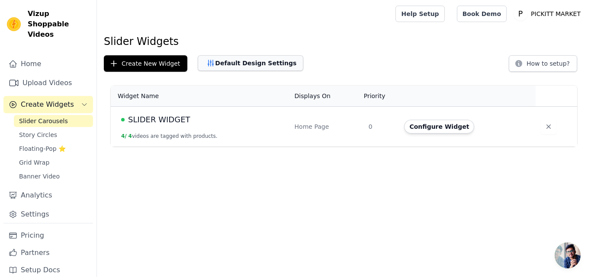
click at [232, 64] on button "Default Design Settings" at bounding box center [251, 63] width 106 height 16
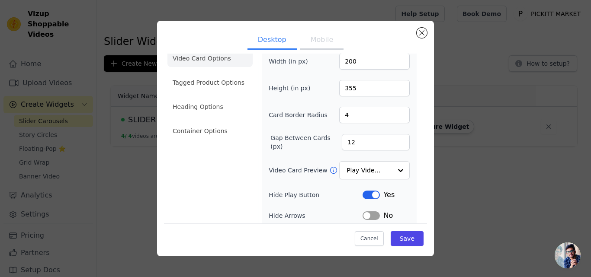
scroll to position [43, 0]
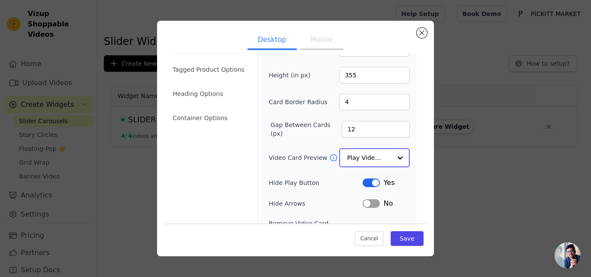
click at [356, 156] on input "Video Card Preview" at bounding box center [369, 157] width 45 height 17
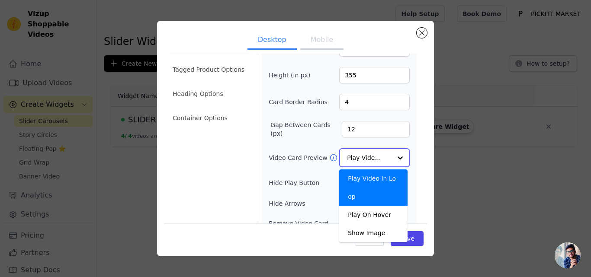
click at [356, 156] on input "Video Card Preview" at bounding box center [369, 157] width 45 height 17
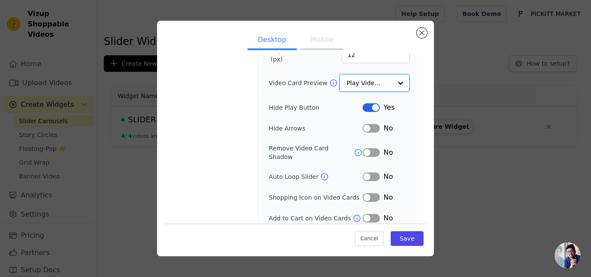
scroll to position [117, 0]
click at [366, 173] on button "Label" at bounding box center [370, 177] width 17 height 9
click at [320, 173] on icon at bounding box center [324, 177] width 9 height 9
click at [365, 173] on button "Label" at bounding box center [370, 177] width 17 height 9
click at [371, 194] on button "Label" at bounding box center [370, 198] width 17 height 9
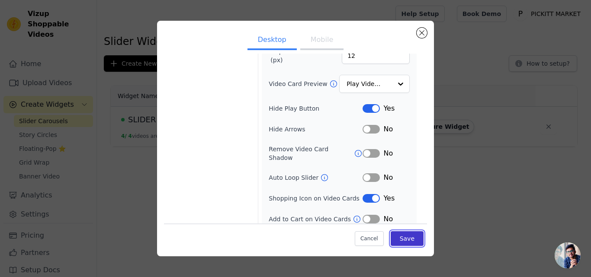
click at [402, 239] on button "Save" at bounding box center [406, 238] width 33 height 15
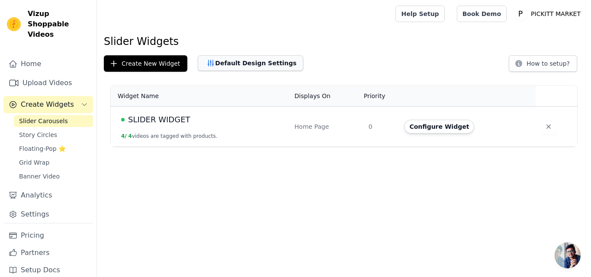
click at [244, 62] on button "Default Design Settings" at bounding box center [251, 63] width 106 height 16
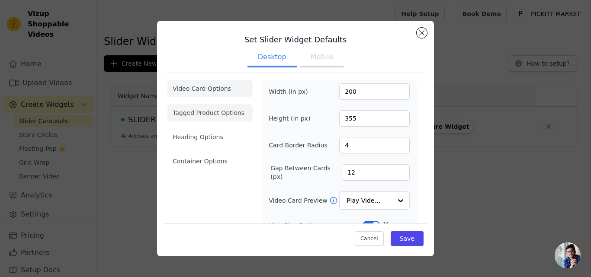
click at [221, 153] on li "Tagged Product Options" at bounding box center [209, 161] width 85 height 17
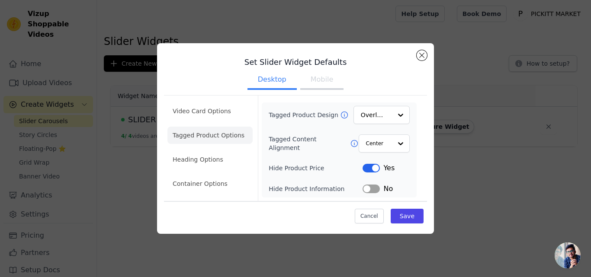
click at [369, 166] on button "Label" at bounding box center [370, 168] width 17 height 9
click at [220, 162] on li "Heading Options" at bounding box center [209, 159] width 85 height 17
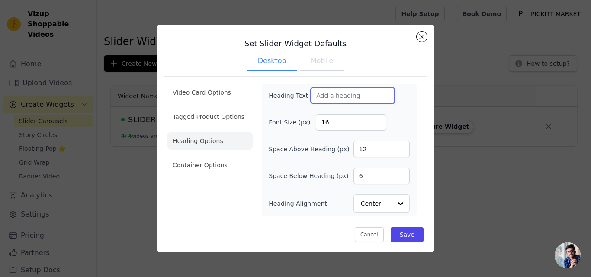
click at [322, 98] on input "Heading Text" at bounding box center [352, 95] width 84 height 16
type input "REELS"
click at [333, 68] on button "Mobile" at bounding box center [321, 61] width 43 height 19
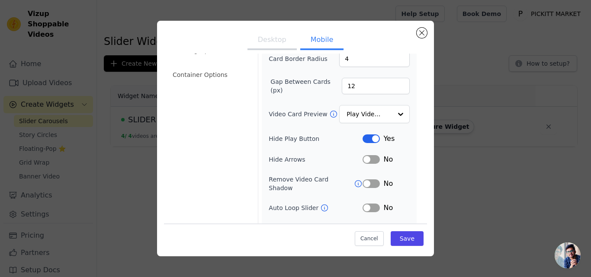
scroll to position [0, 0]
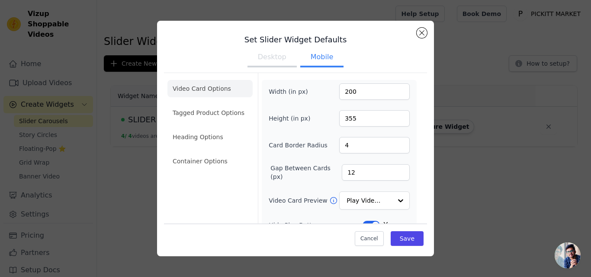
click at [272, 61] on button "Desktop" at bounding box center [271, 57] width 49 height 19
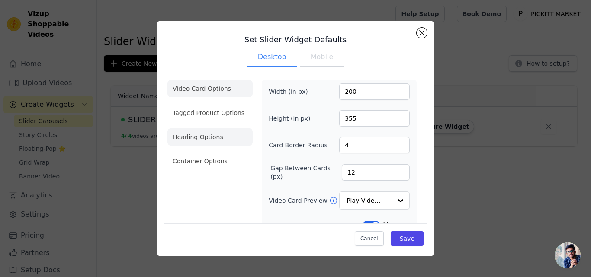
click at [220, 135] on li "Heading Options" at bounding box center [209, 136] width 85 height 17
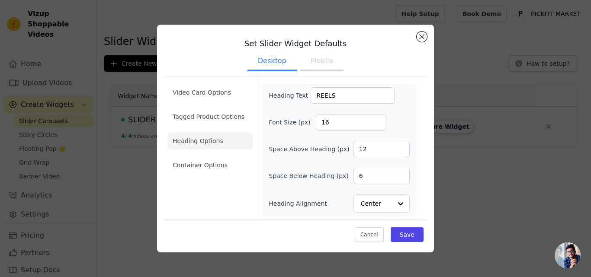
click at [320, 67] on button "Mobile" at bounding box center [321, 61] width 43 height 19
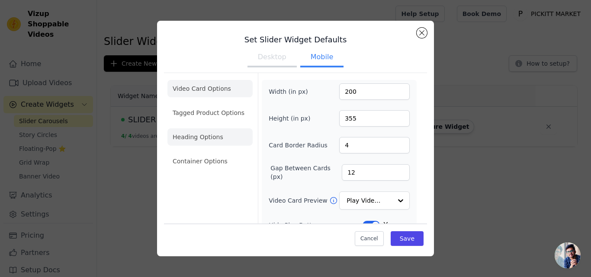
click at [215, 137] on li "Heading Options" at bounding box center [209, 136] width 85 height 17
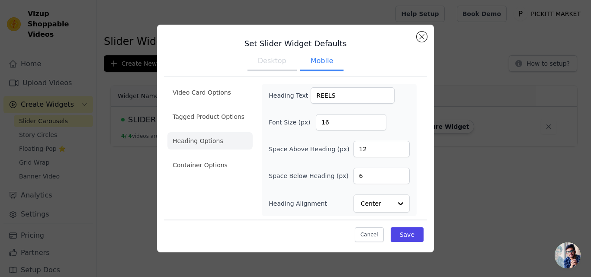
click at [221, 164] on li "Container Options" at bounding box center [209, 165] width 85 height 17
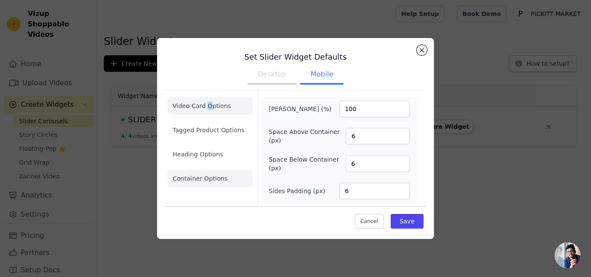
click at [207, 122] on li "Video Card Options" at bounding box center [209, 130] width 85 height 17
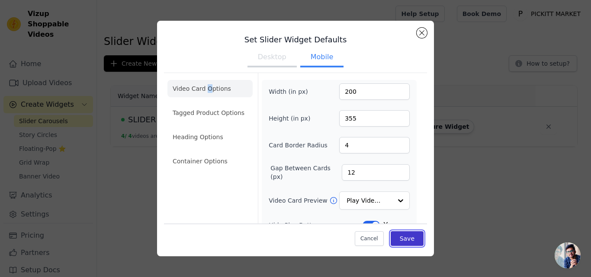
click at [401, 239] on button "Save" at bounding box center [406, 238] width 33 height 15
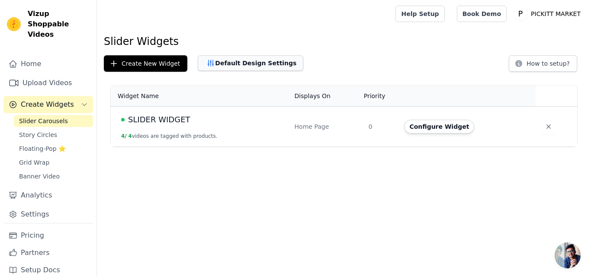
click at [236, 68] on button "Default Design Settings" at bounding box center [251, 63] width 106 height 16
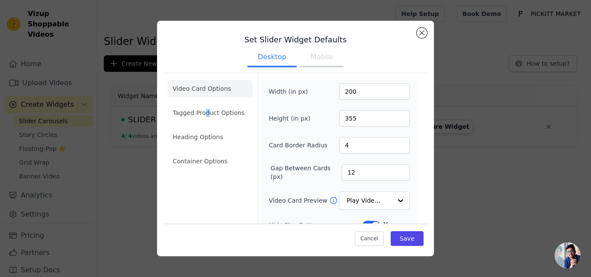
click at [206, 153] on li "Tagged Product Options" at bounding box center [209, 161] width 85 height 17
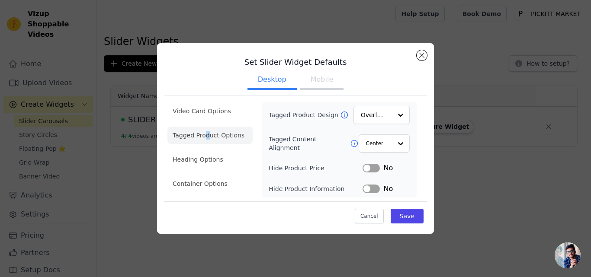
click at [370, 169] on button "Label" at bounding box center [370, 168] width 17 height 9
click at [374, 167] on button "Label" at bounding box center [370, 168] width 17 height 9
click at [395, 112] on div at bounding box center [399, 114] width 17 height 17
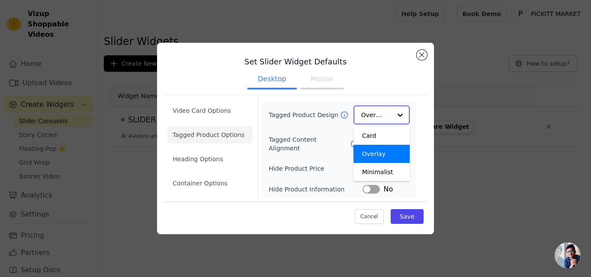
click at [395, 112] on div at bounding box center [399, 114] width 17 height 17
click at [396, 115] on div at bounding box center [399, 114] width 17 height 17
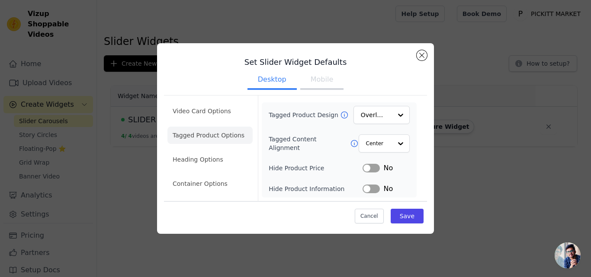
click at [343, 114] on div "Tagged Product Design Overlay" at bounding box center [339, 115] width 141 height 18
click at [342, 114] on icon at bounding box center [344, 115] width 9 height 9
click at [393, 110] on div at bounding box center [399, 114] width 17 height 17
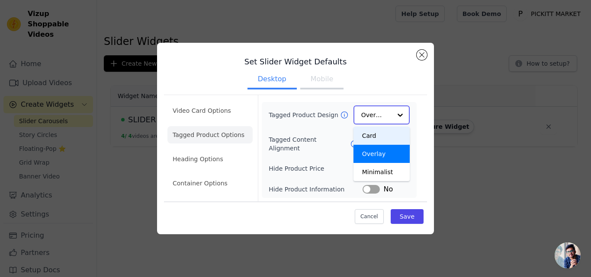
click at [387, 131] on div "Card" at bounding box center [381, 136] width 56 height 18
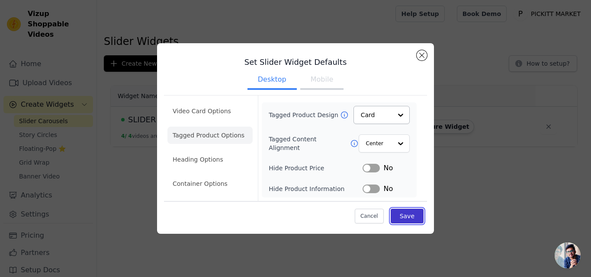
click at [408, 212] on button "Save" at bounding box center [406, 216] width 33 height 15
